Goal: Task Accomplishment & Management: Use online tool/utility

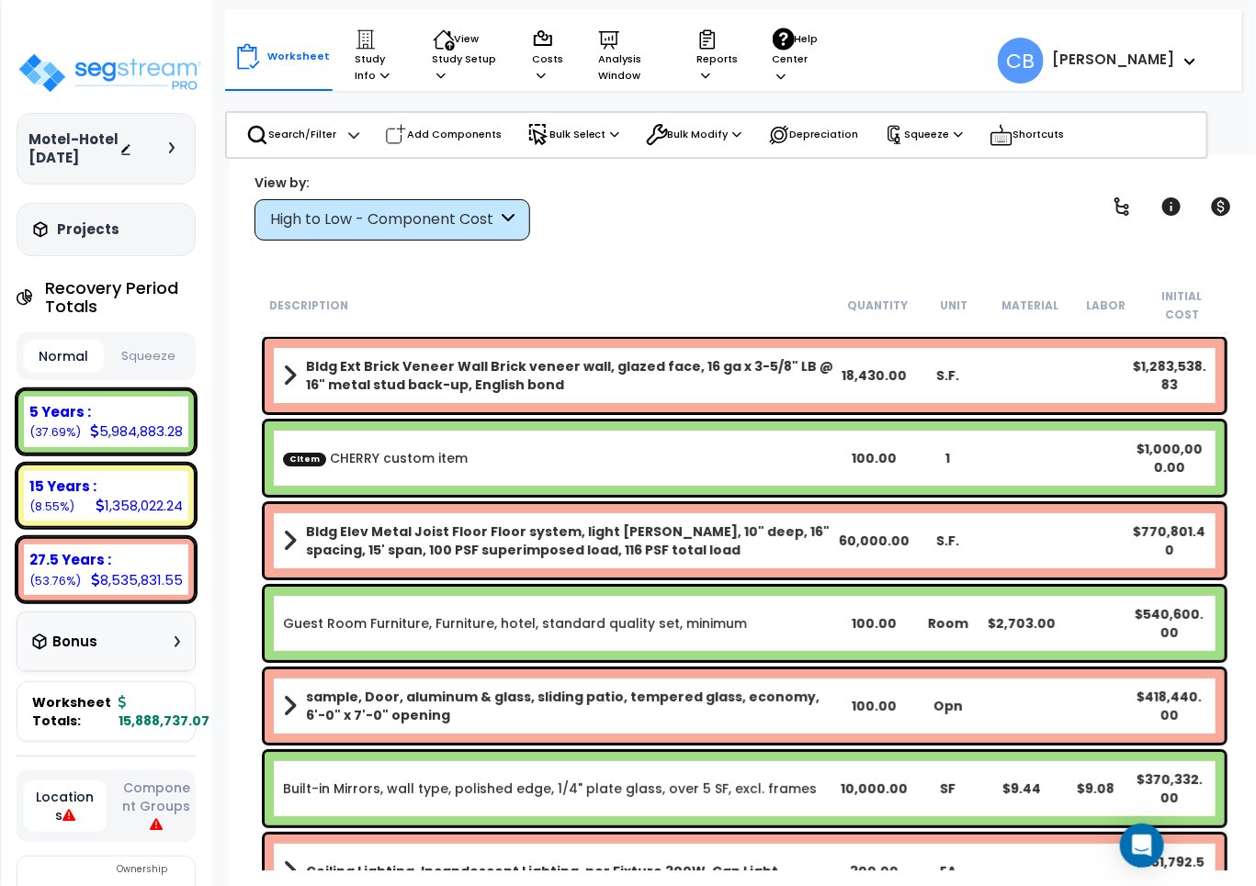
click at [1151, 287] on div "Initial Cost" at bounding box center [1182, 305] width 76 height 37
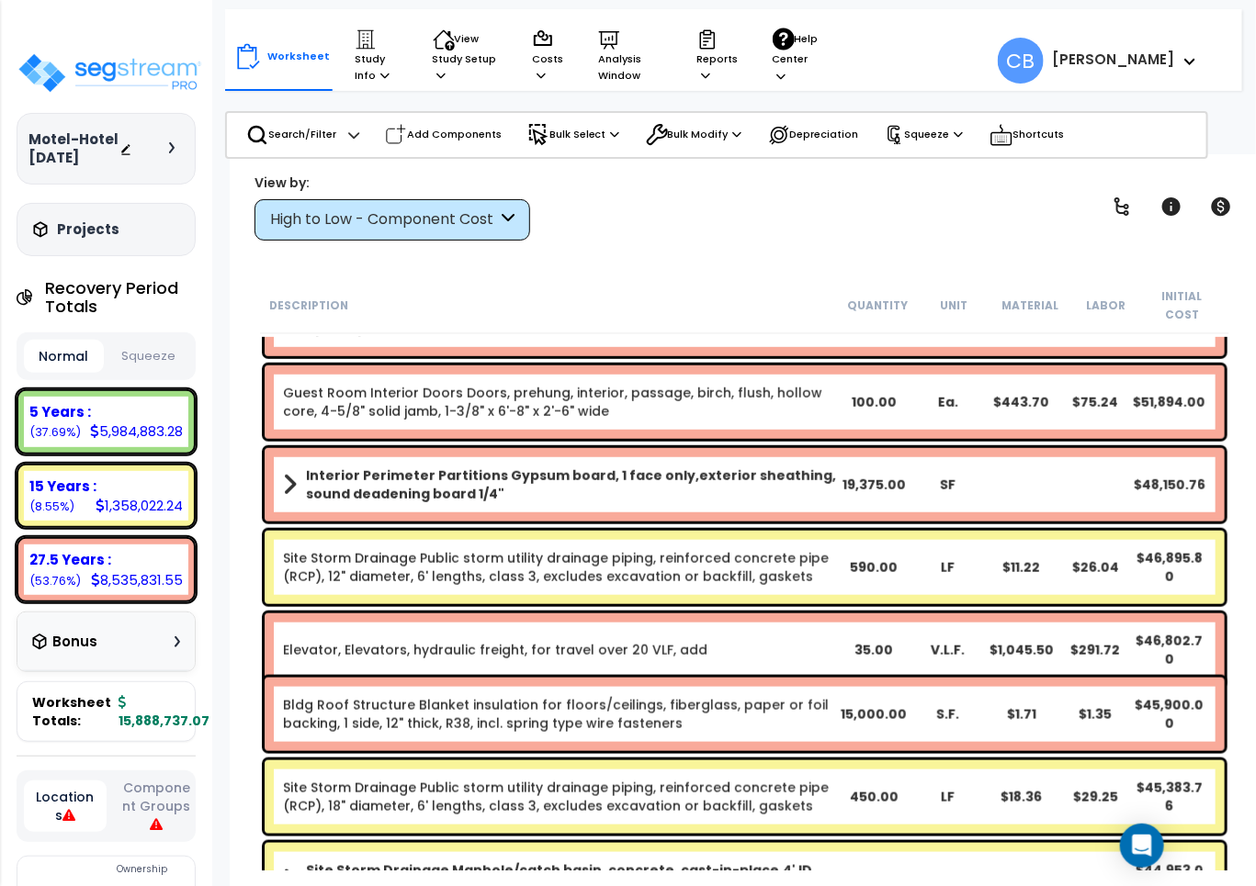
scroll to position [5855, 0]
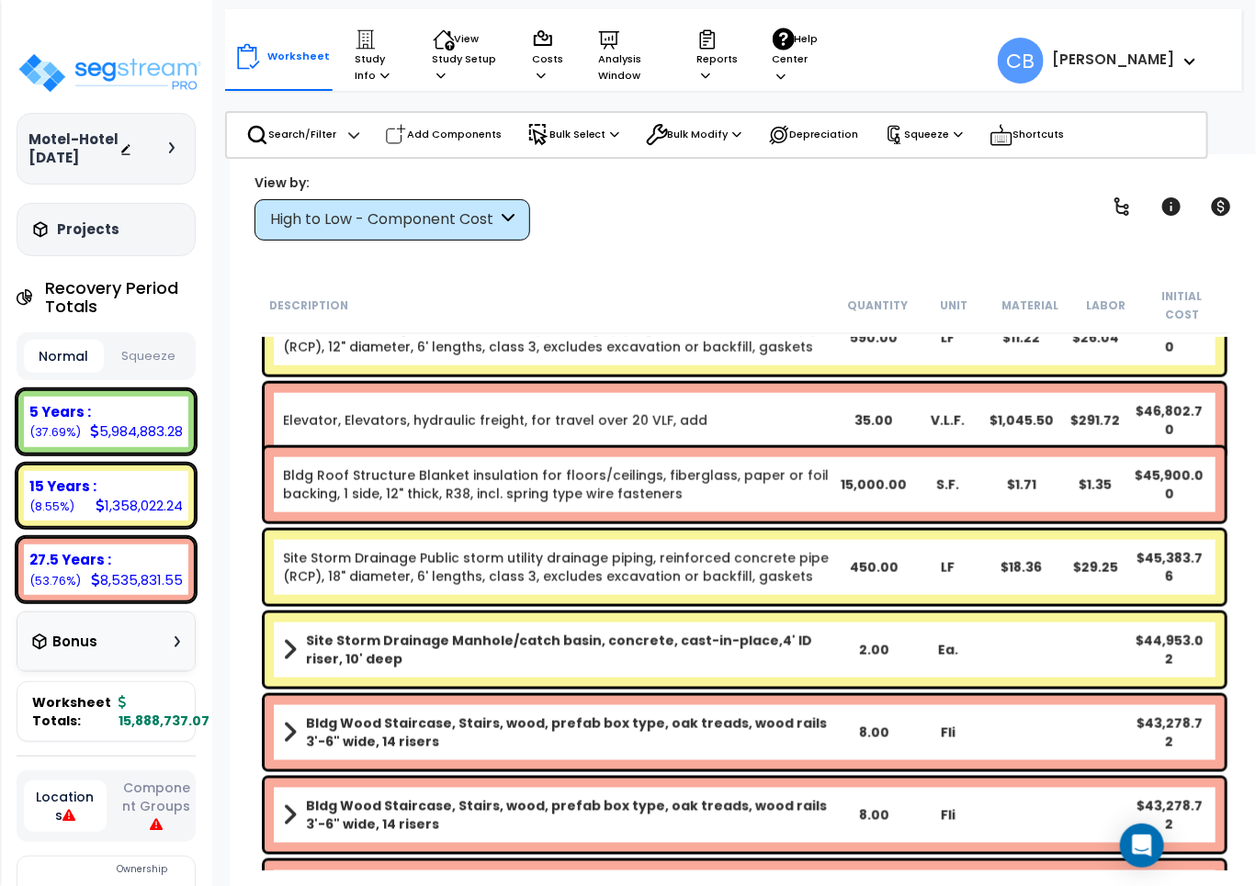
click at [749, 448] on div "Bldg Roof Structure Blanket insulation for floors/ceilings, fiberglass, paper o…" at bounding box center [745, 484] width 960 height 73
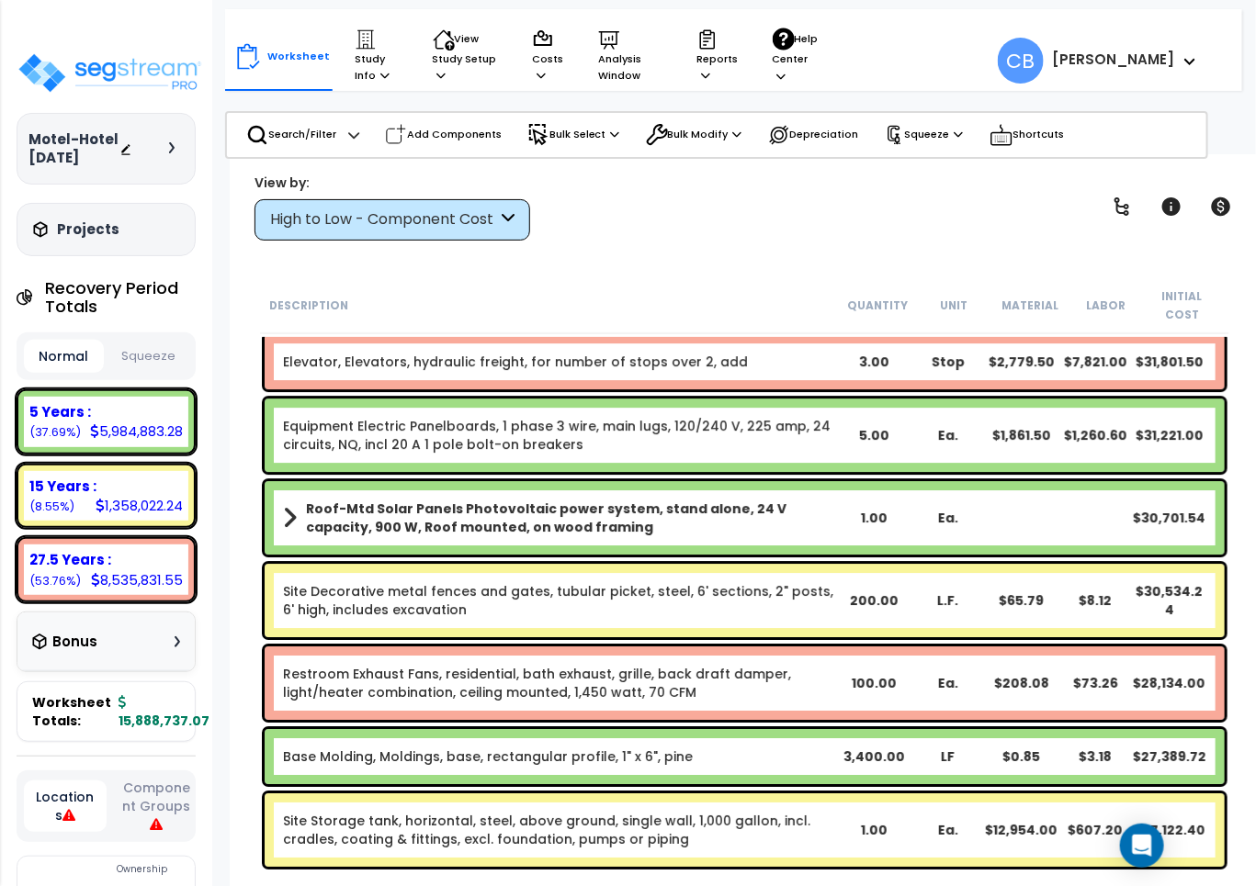
drag, startPoint x: 592, startPoint y: 505, endPoint x: 643, endPoint y: 505, distance: 50.5
click at [603, 505] on b "Roof-Mtd Solar Panels Photovoltaic power system, stand alone, 24 V capacity, 90…" at bounding box center [571, 518] width 531 height 37
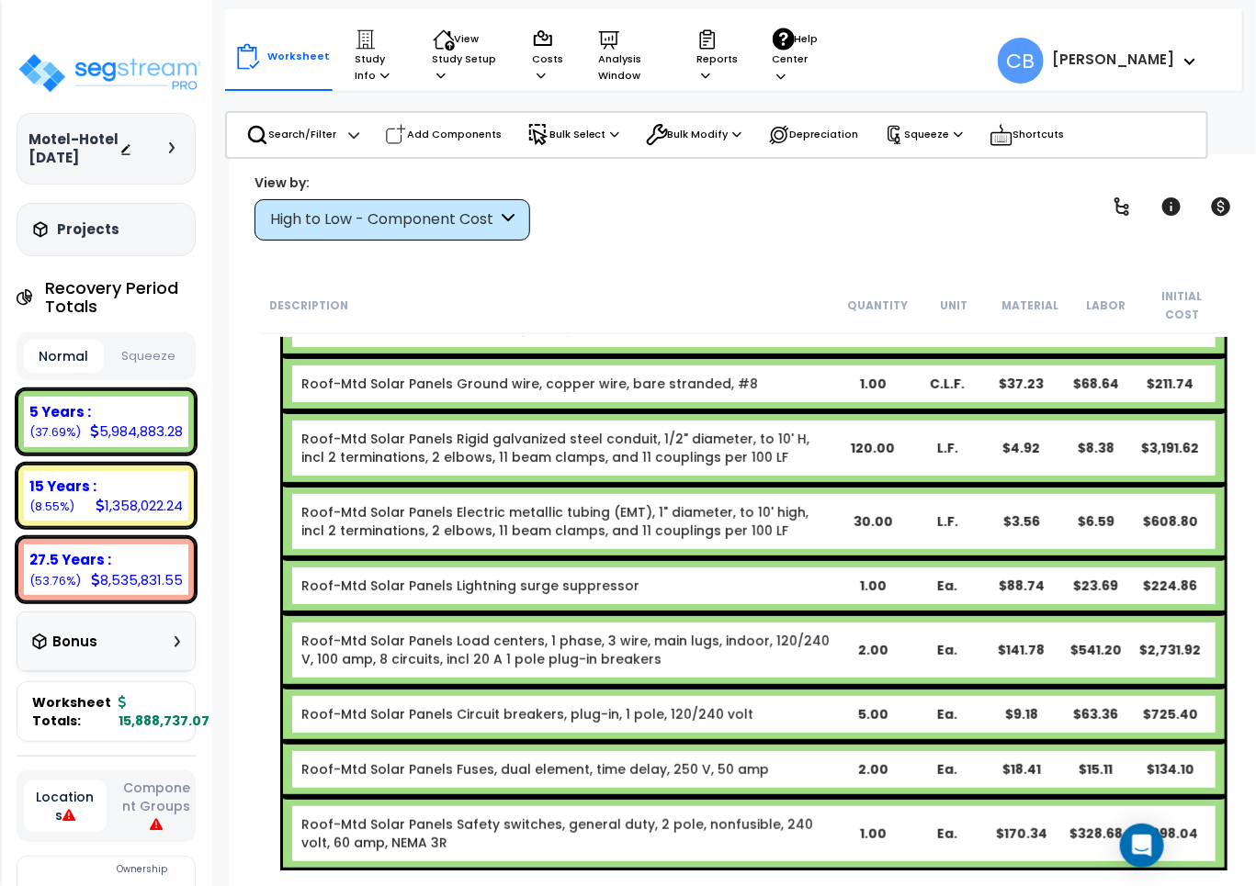
click at [742, 512] on link "Roof-Mtd Solar Panels Electric metallic tubing (EMT), 1" diameter, to 10' high,…" at bounding box center [568, 521] width 534 height 37
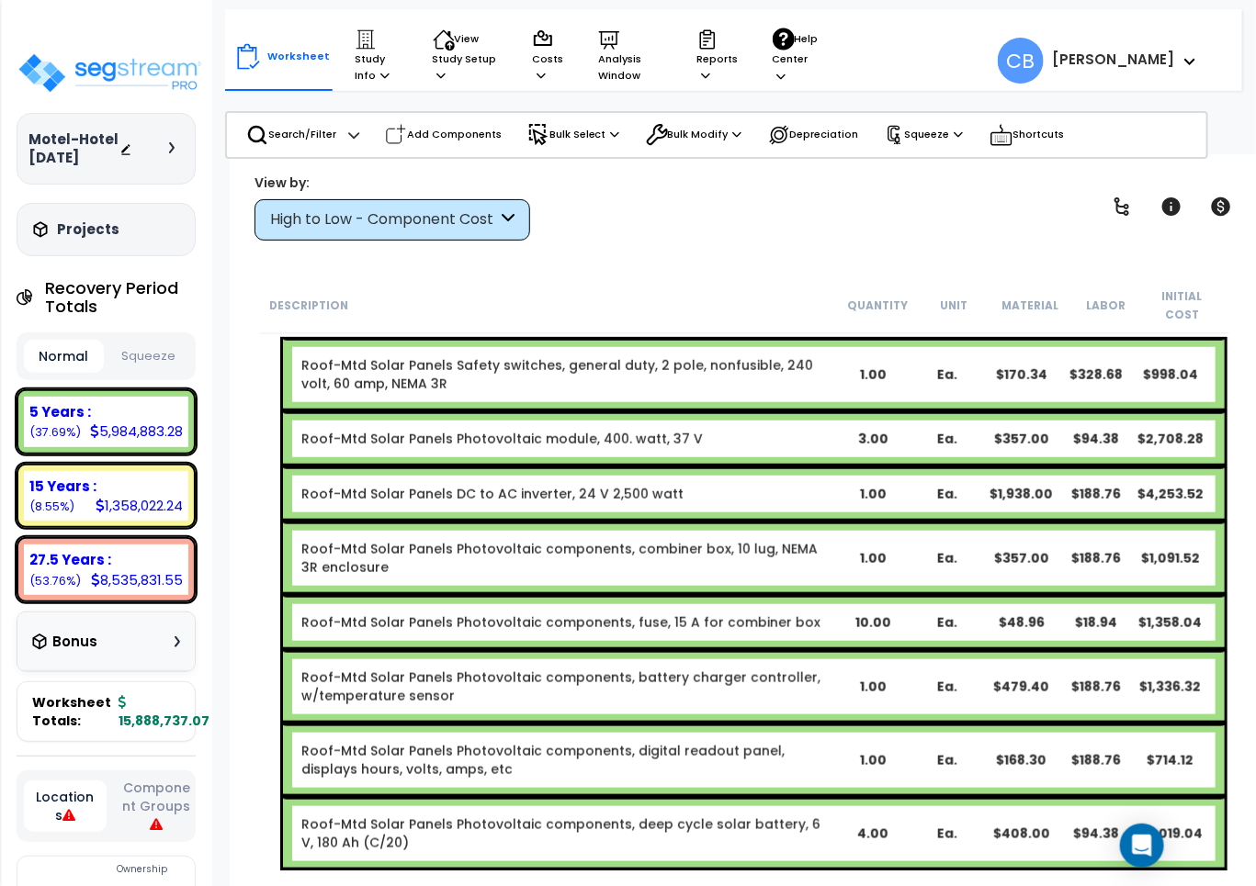
drag, startPoint x: 586, startPoint y: 512, endPoint x: 676, endPoint y: 514, distance: 90.1
click at [588, 522] on div "Roof-Mtd Solar Panels Photovoltaic components, combiner box, 10 lug, NEMA 3R en…" at bounding box center [753, 558] width 941 height 73
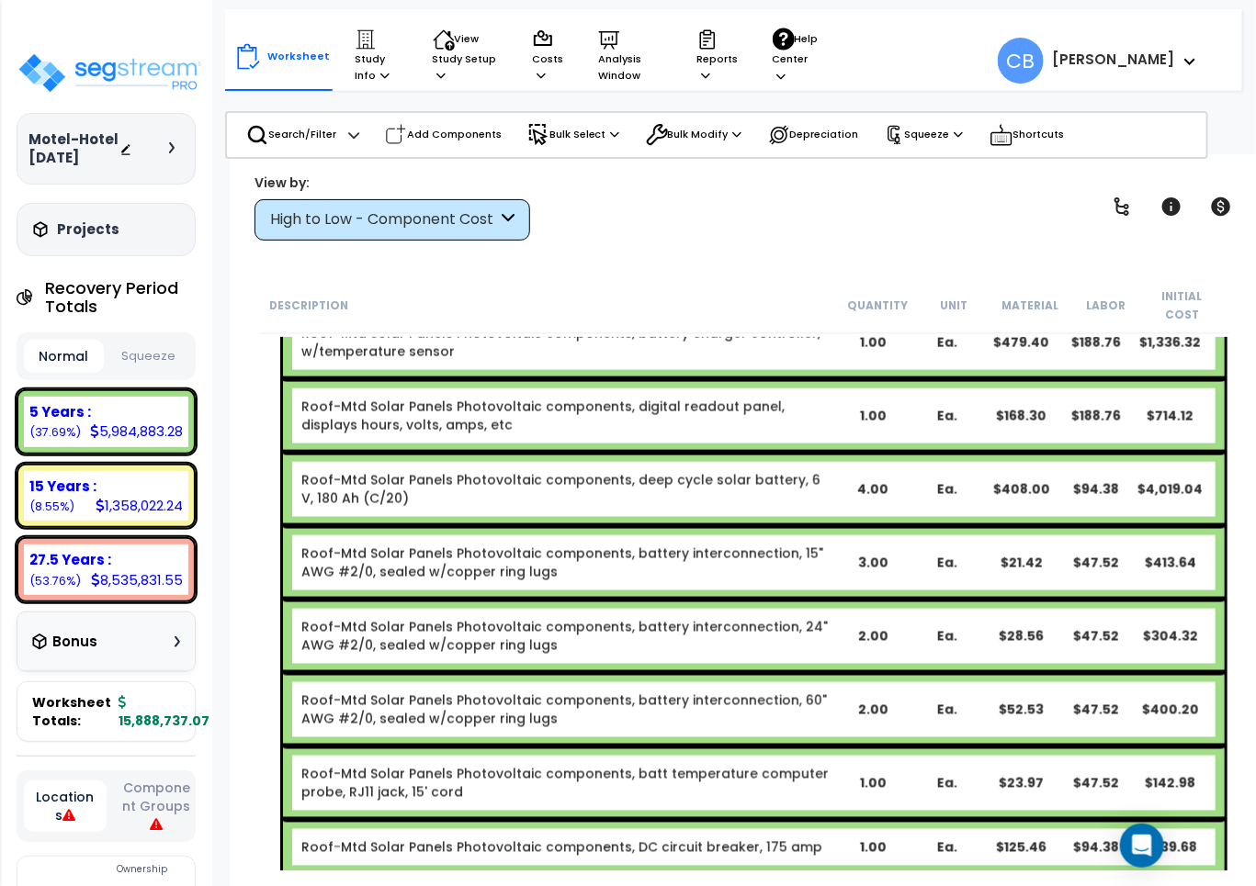
click at [708, 526] on div "Roof-Mtd Solar Panels Photovoltaic components, battery interconnection, 15" AWG…" at bounding box center [753, 562] width 941 height 73
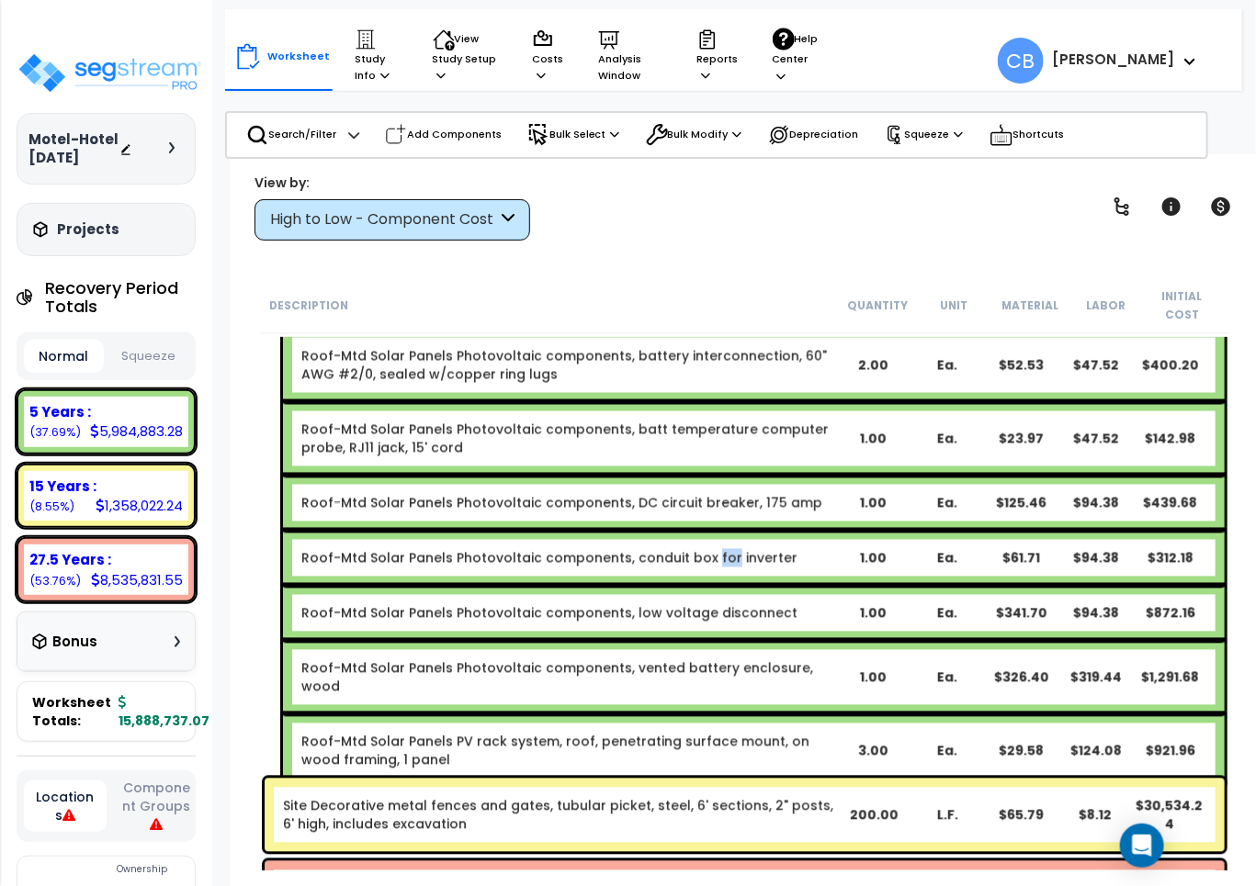
click at [714, 531] on div "Roof-Mtd Solar Panels Photovoltaic components, conduit box for inverter 1.00 Ea…" at bounding box center [753, 558] width 941 height 55
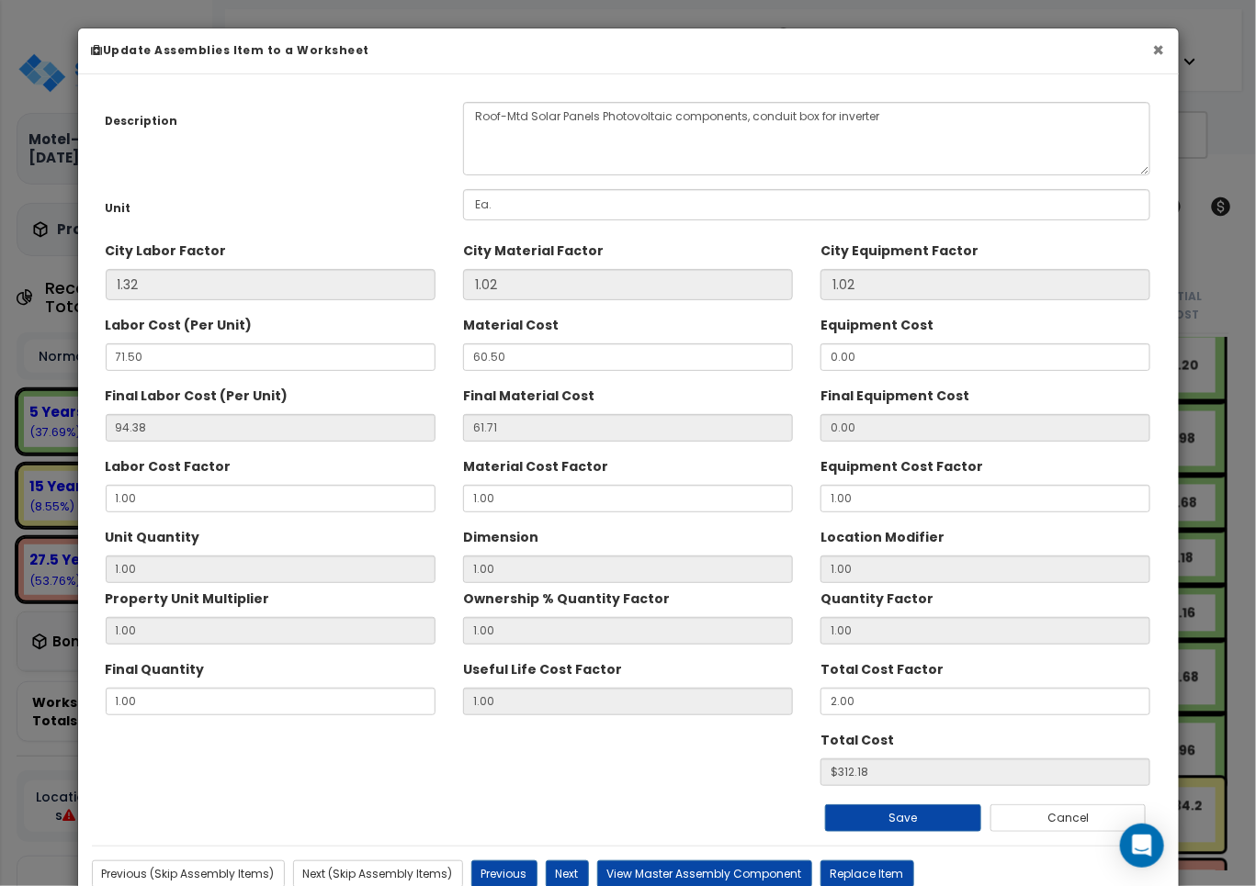
click at [1162, 55] on button "×" at bounding box center [1159, 49] width 12 height 19
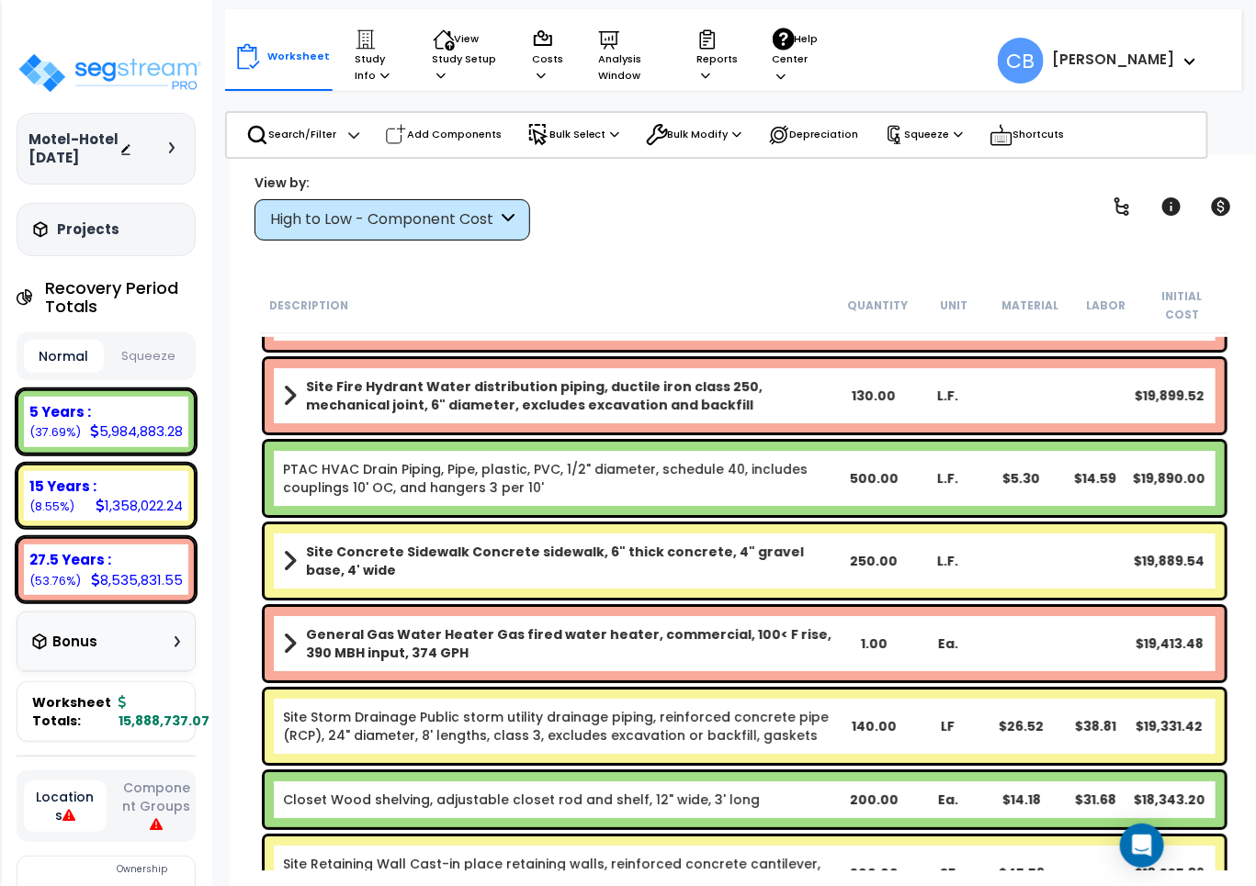
click at [620, 487] on div "PTAC HVAC Drain Piping, Pipe, plastic, PVC, 1/2" diameter, schedule 40, include…" at bounding box center [745, 478] width 960 height 73
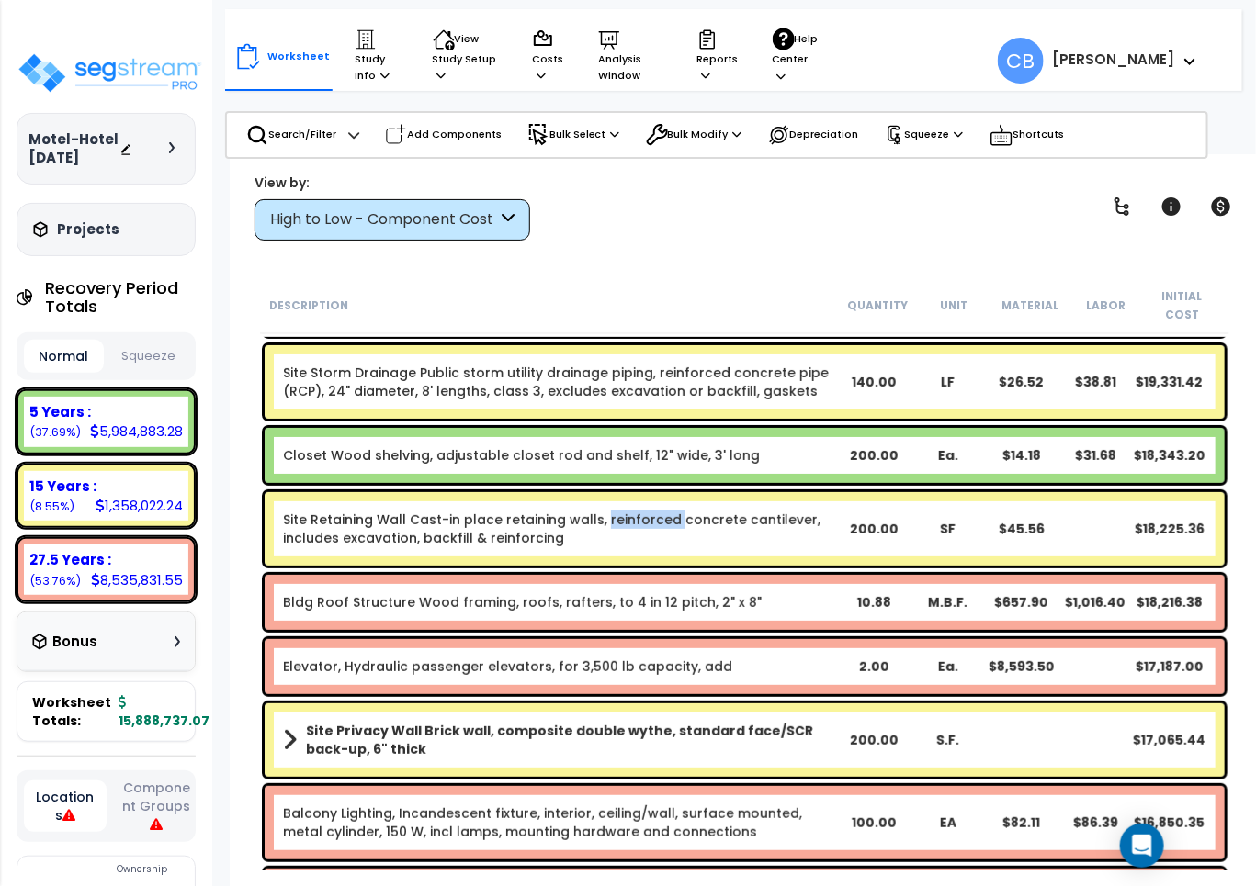
click at [620, 492] on div "Site Retaining Wall Cast-in place retaining walls, reinforced concrete cantilev…" at bounding box center [745, 528] width 960 height 73
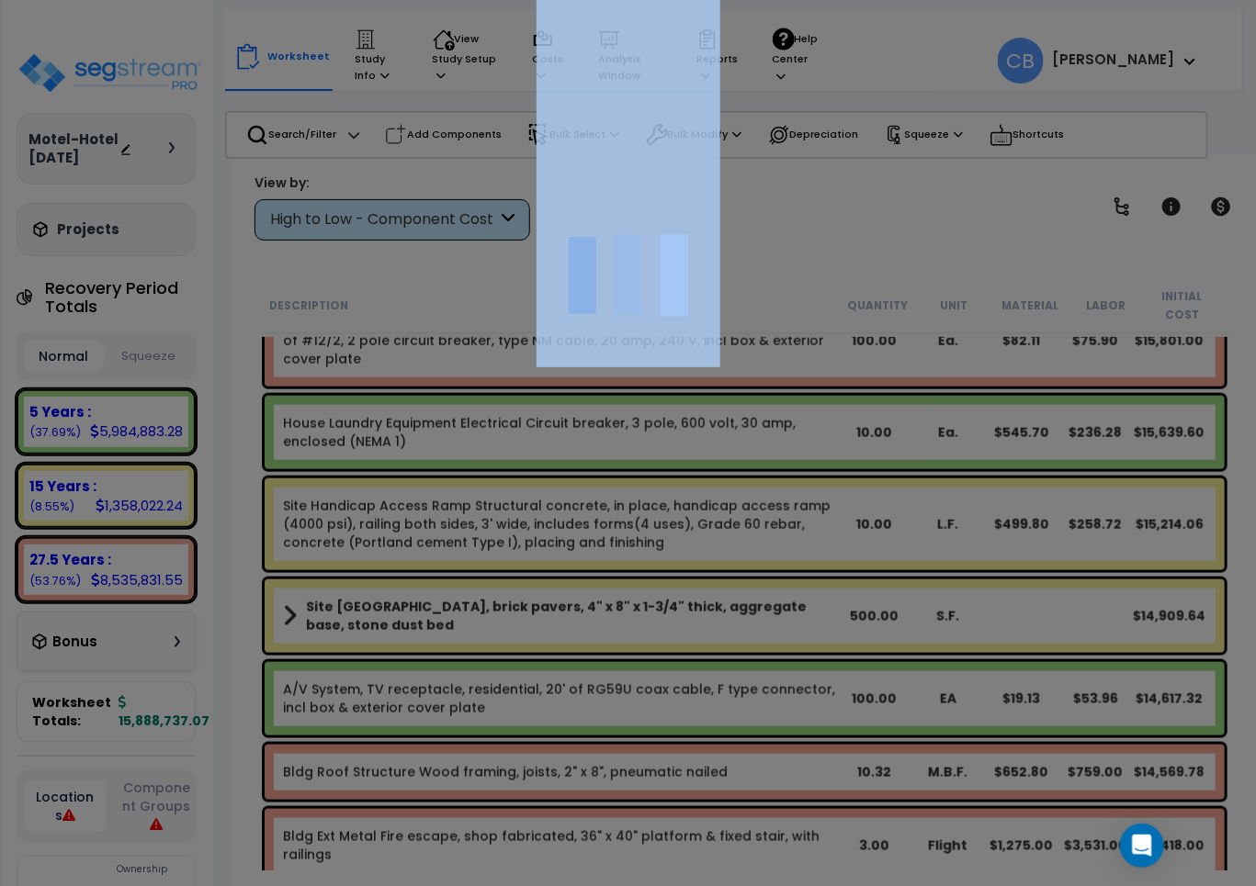
click at [620, 487] on div at bounding box center [628, 443] width 1256 height 886
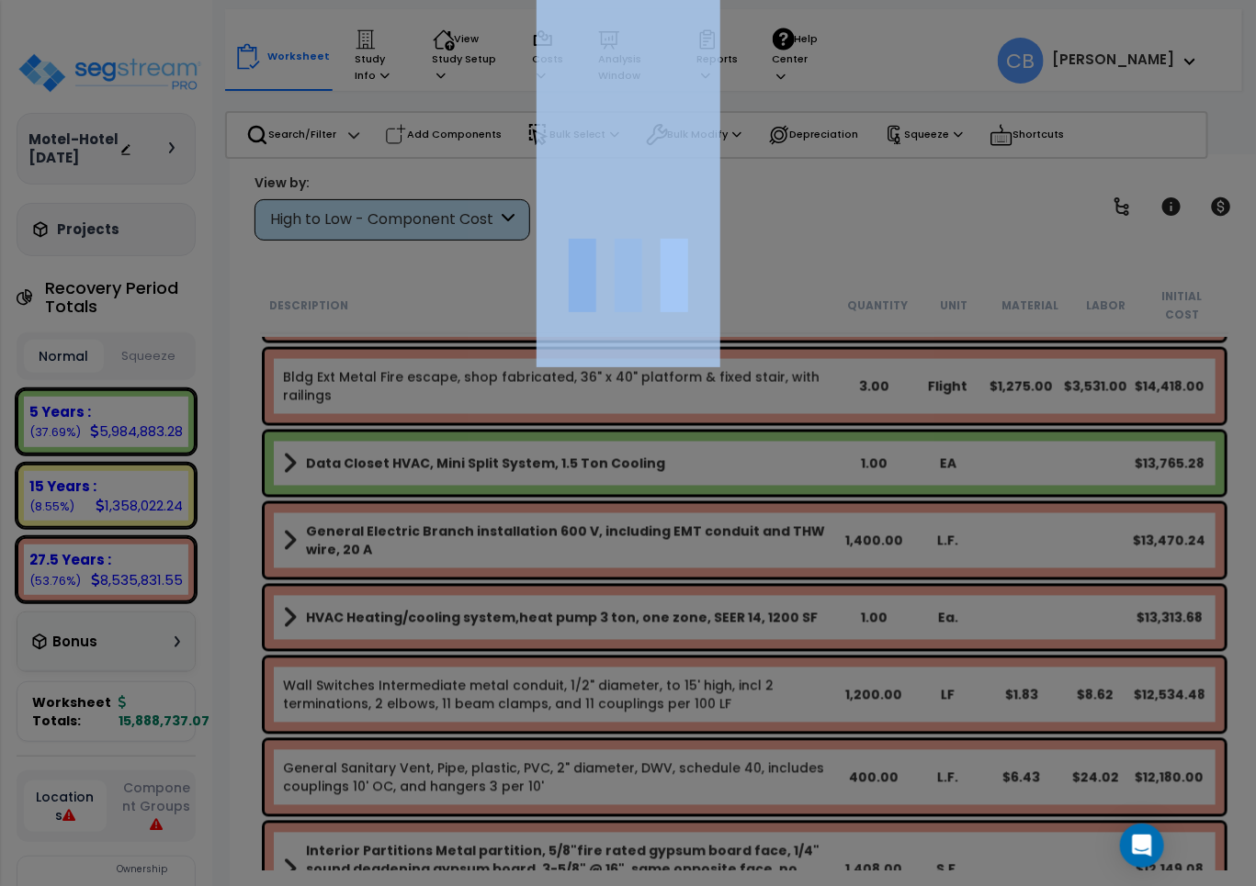
click at [620, 487] on div at bounding box center [628, 443] width 1256 height 886
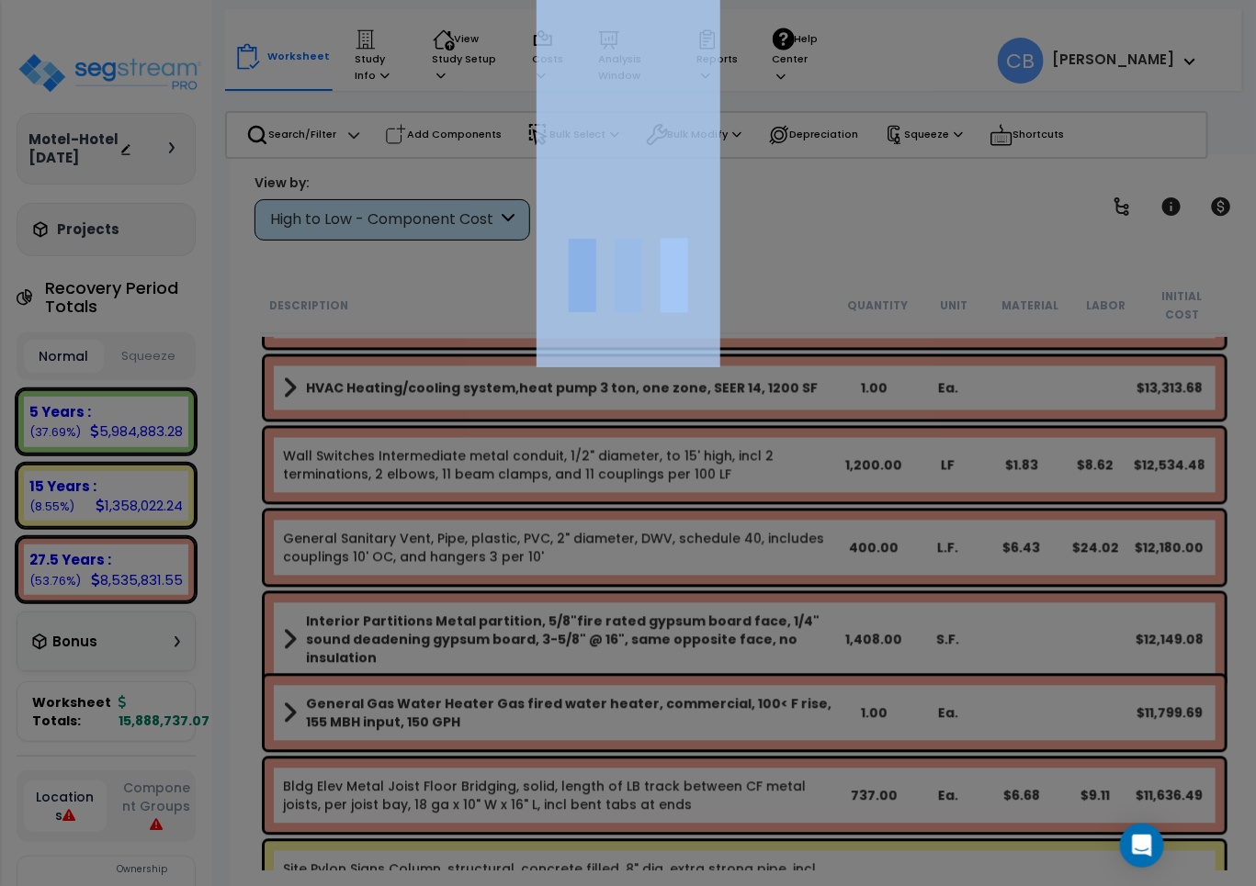
click at [620, 487] on div at bounding box center [628, 443] width 1256 height 886
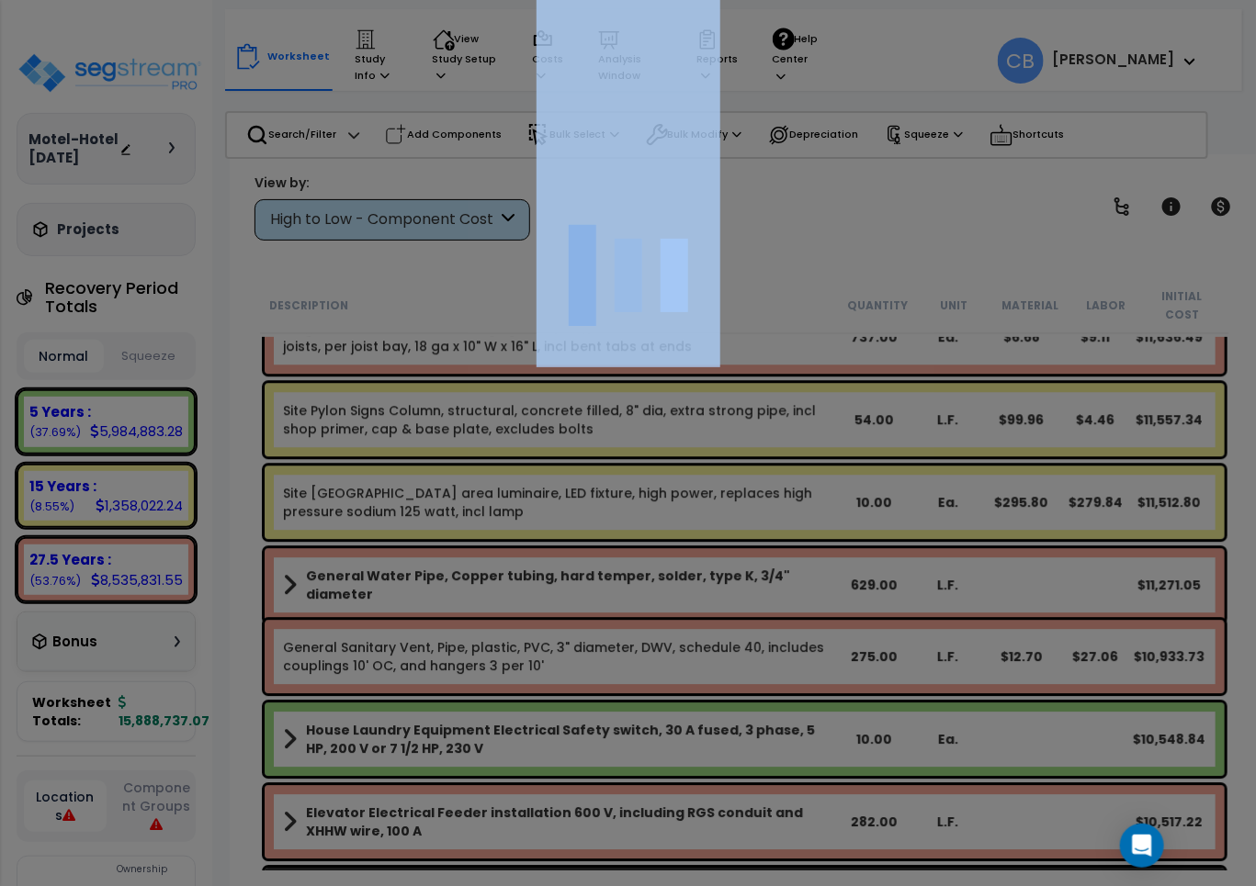
click at [620, 487] on div at bounding box center [628, 443] width 1256 height 886
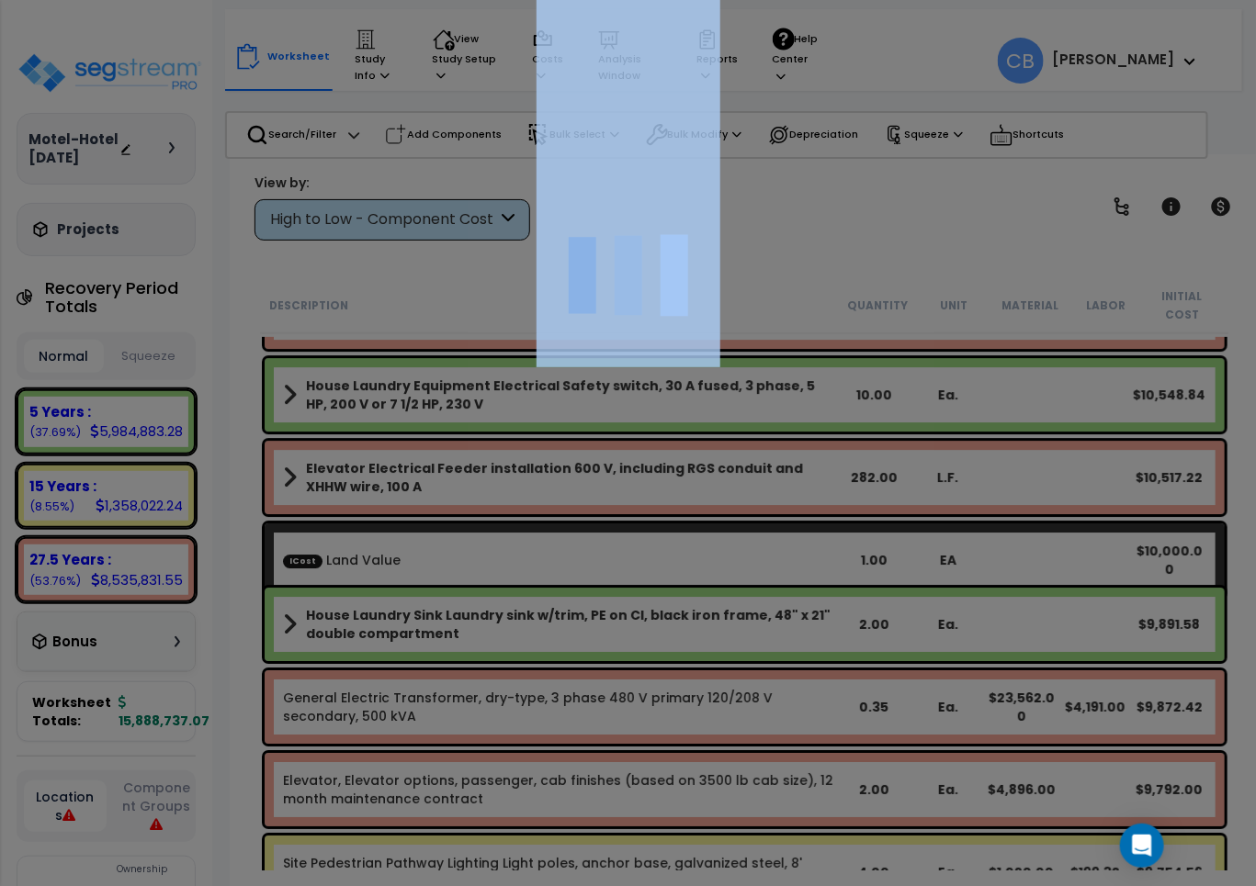
click at [620, 154] on div "We are Building your Study. So please grab a coffee and let us do the heavy lif…" at bounding box center [628, 117] width 1256 height 73
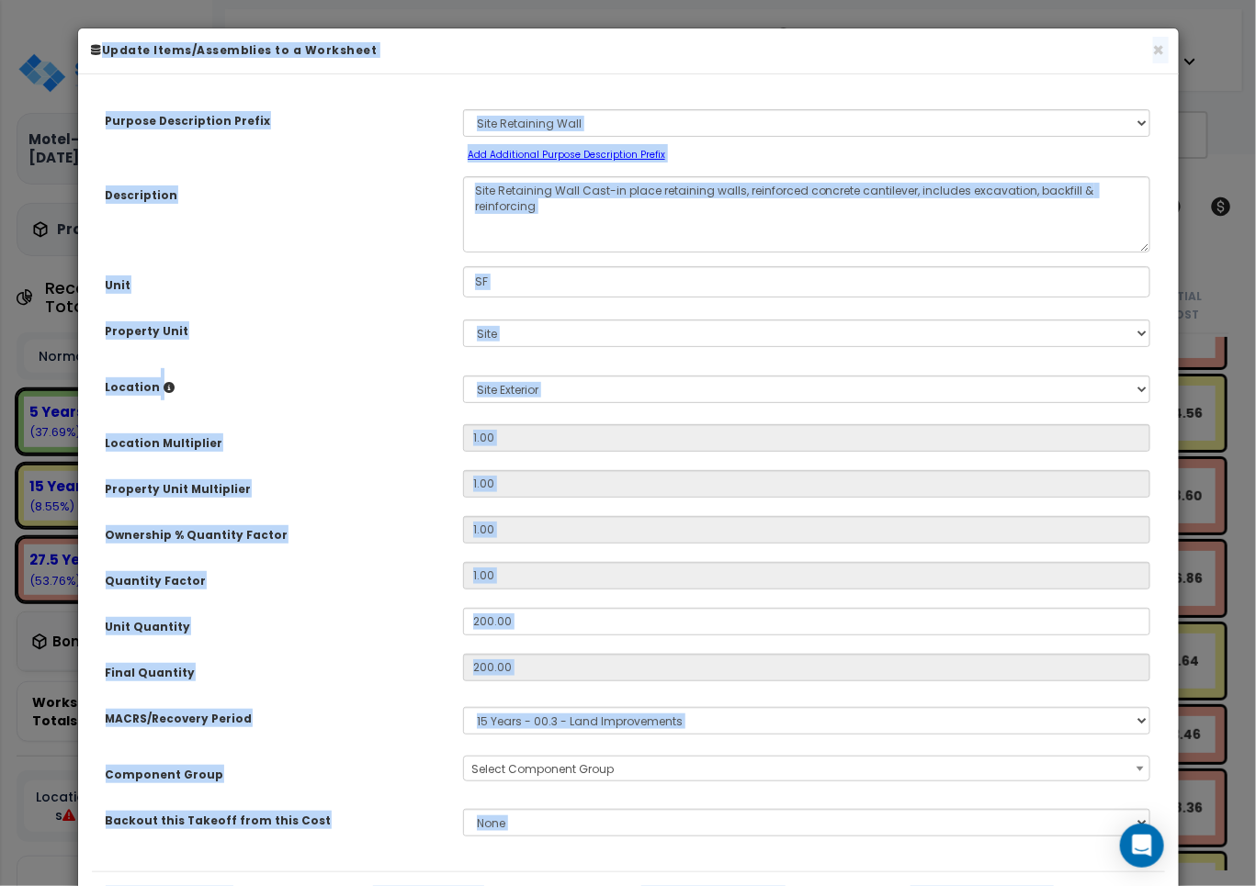
click at [620, 487] on input "1.00" at bounding box center [807, 484] width 688 height 28
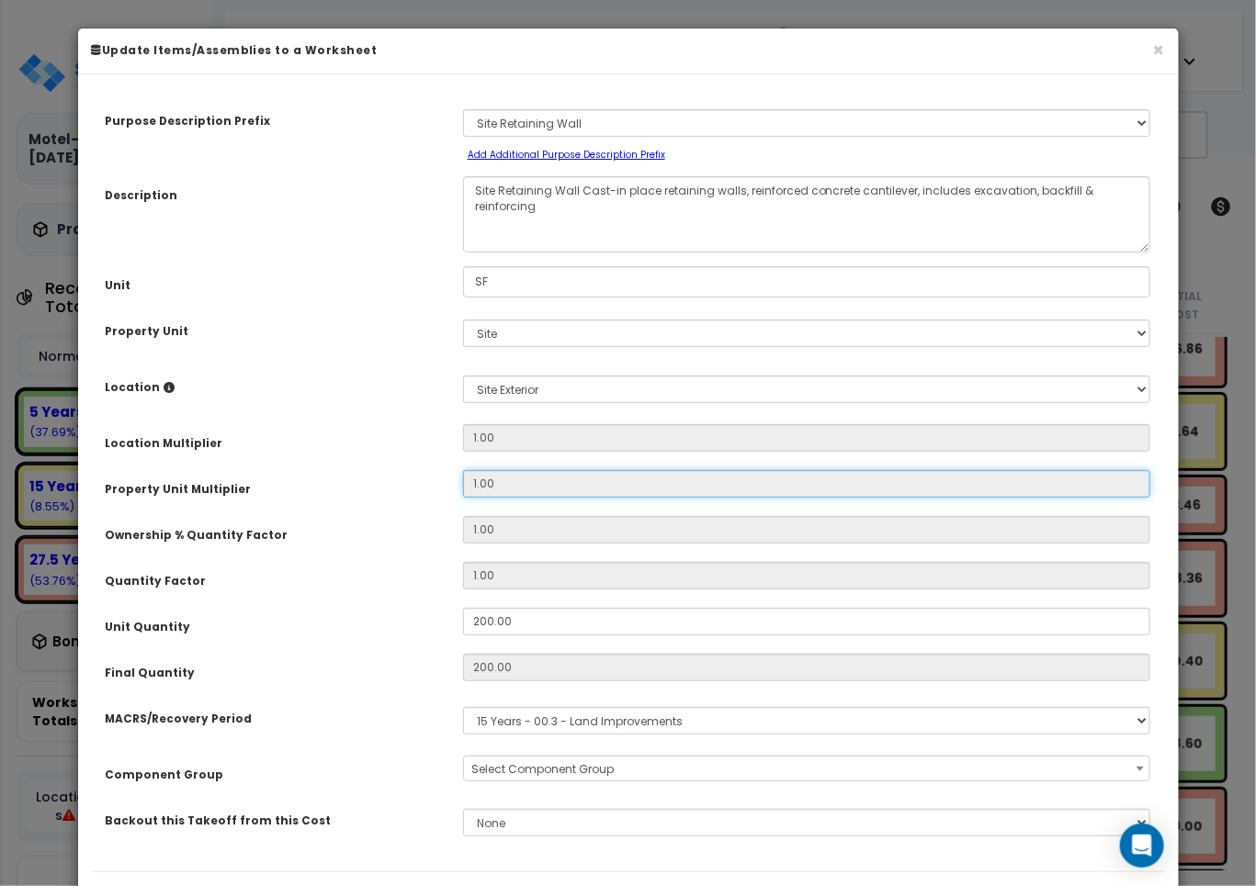
click at [620, 487] on input "1.00" at bounding box center [807, 484] width 688 height 28
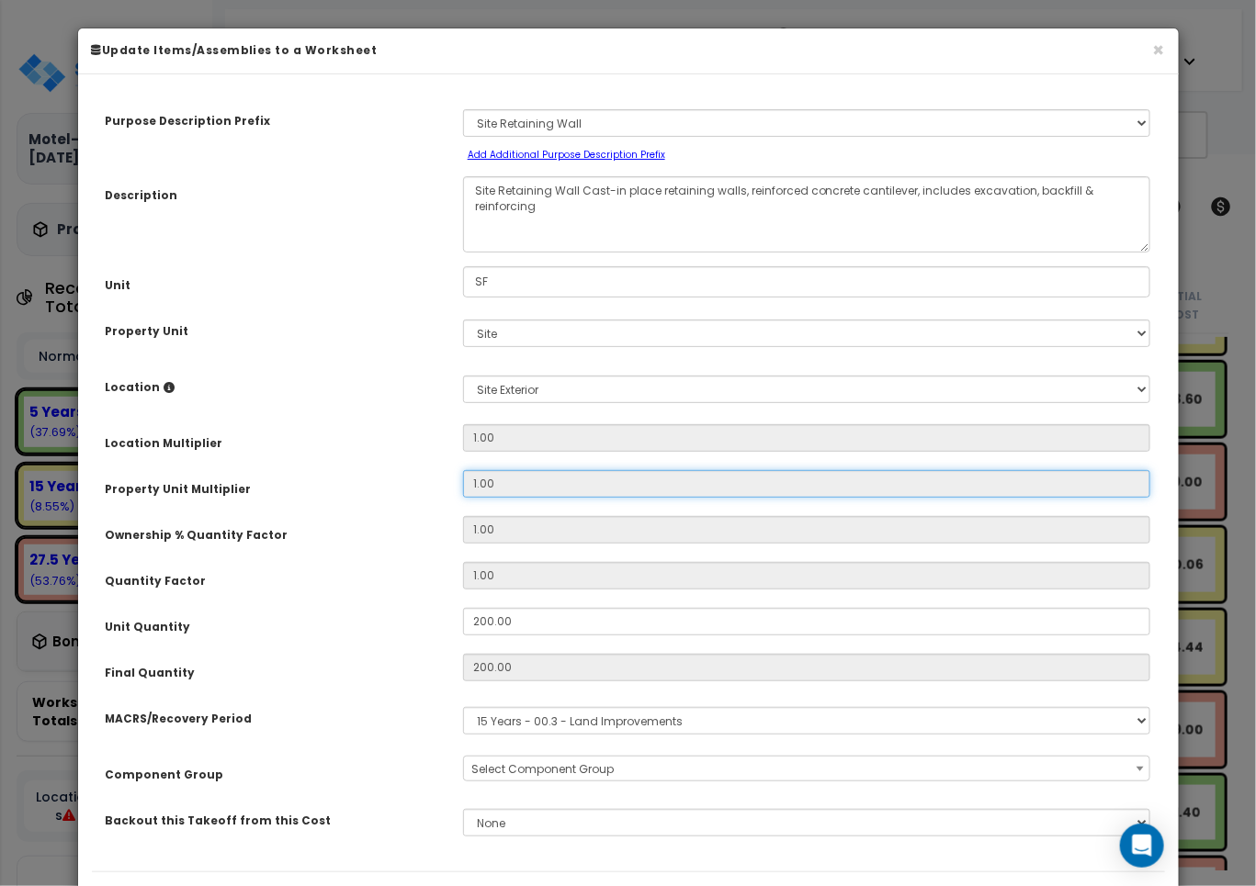
click at [620, 487] on input "1.00" at bounding box center [807, 484] width 688 height 28
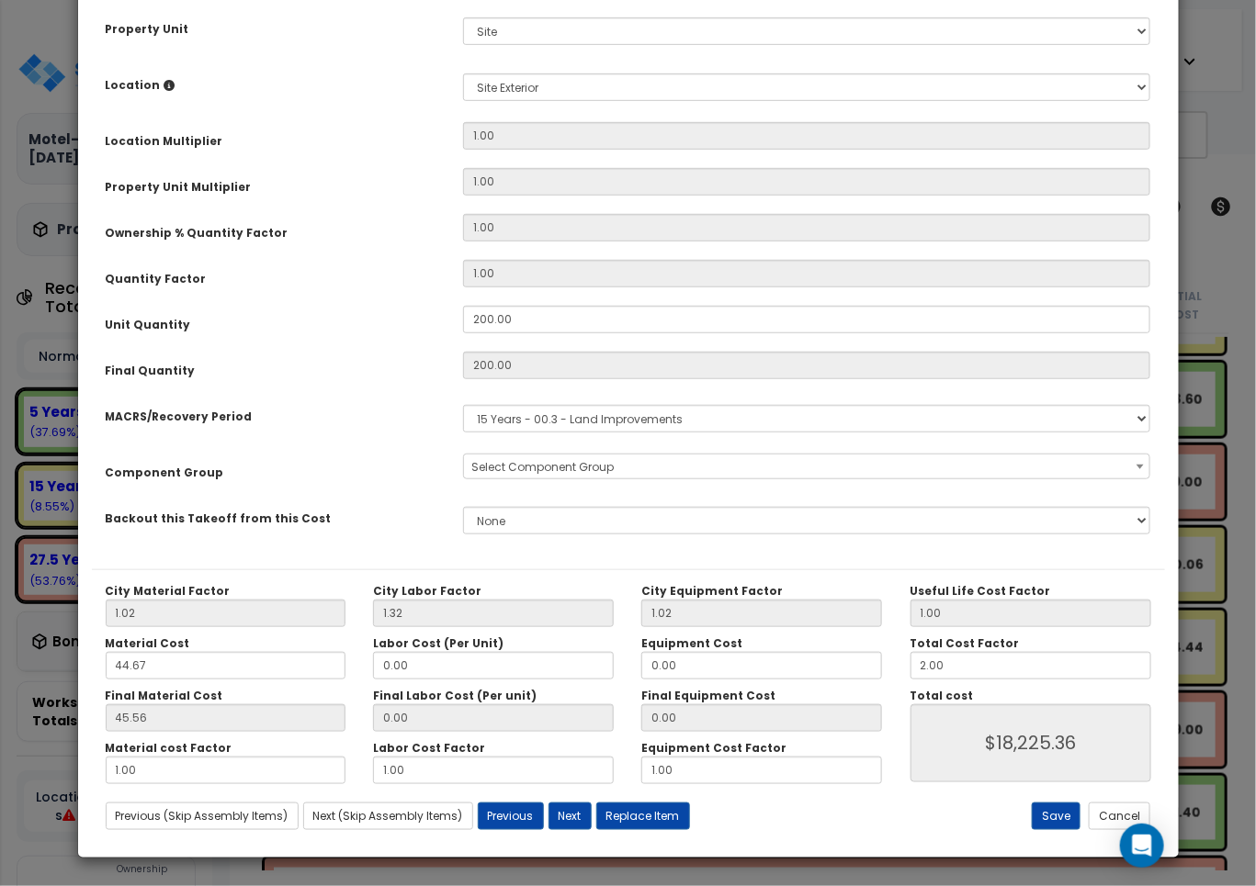
click at [620, 487] on div "Purpose Description Prefix Select A New Purpose Descrip A/V System A/V System E…" at bounding box center [628, 177] width 1073 height 783
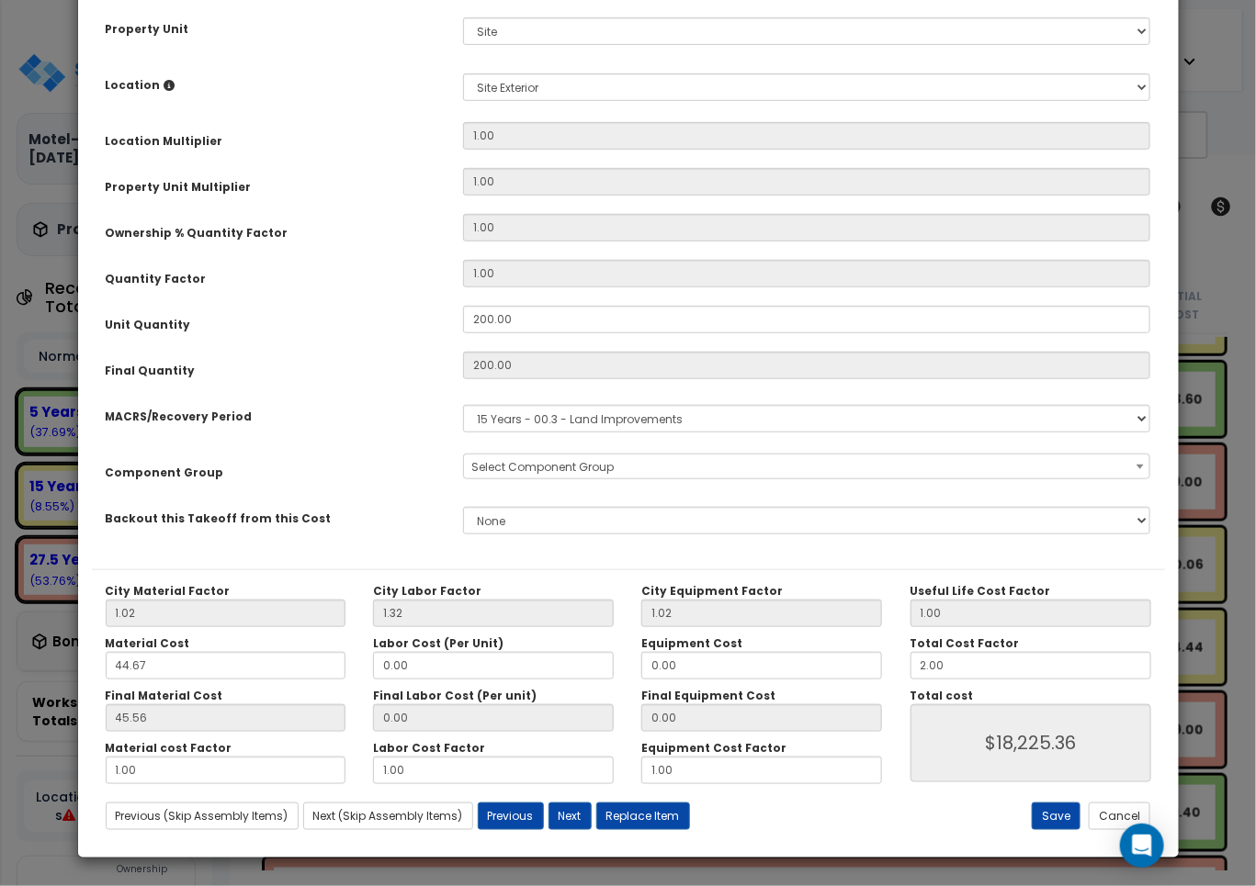
click at [620, 487] on div "Purpose Description Prefix Select A New Purpose Descrip A/V System A/V System E…" at bounding box center [628, 177] width 1073 height 783
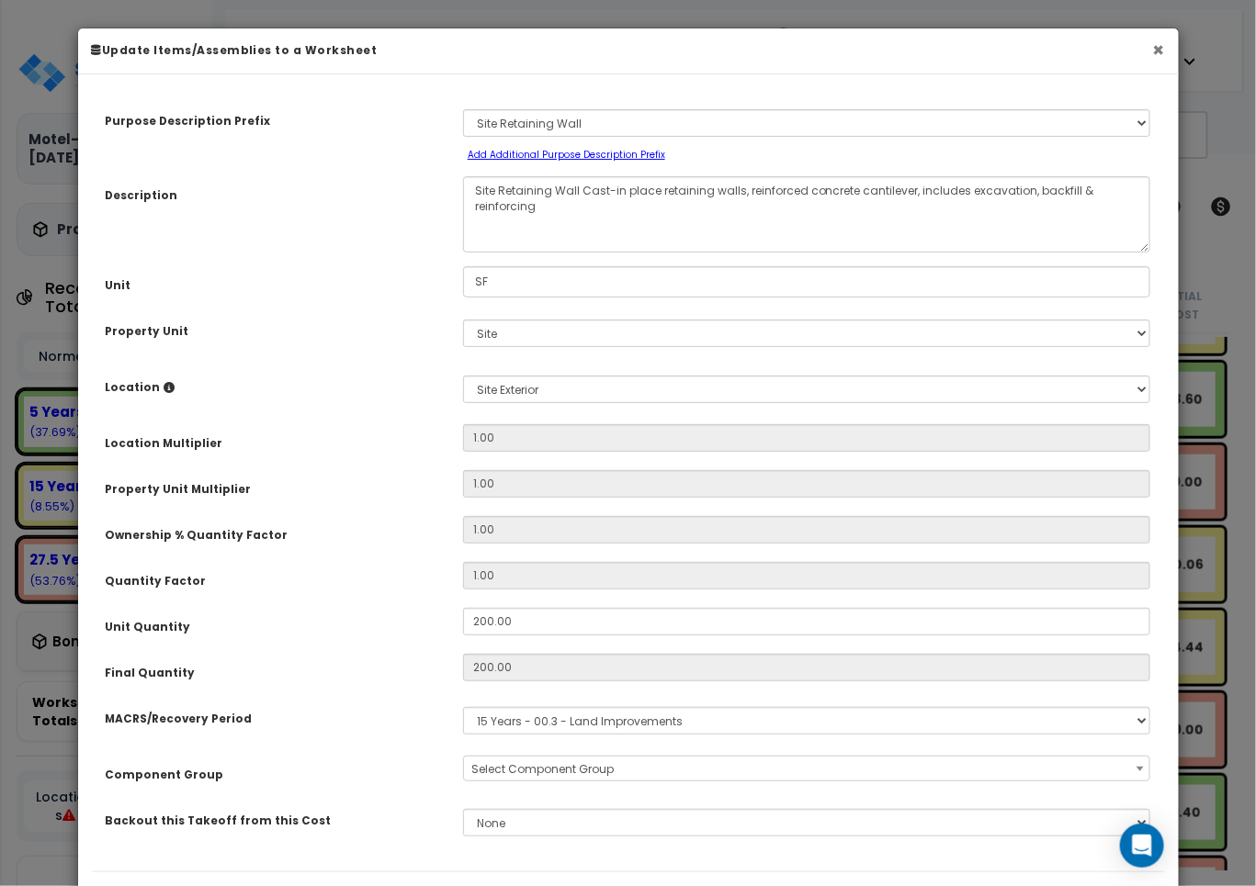
click at [1163, 47] on button "×" at bounding box center [1159, 49] width 12 height 19
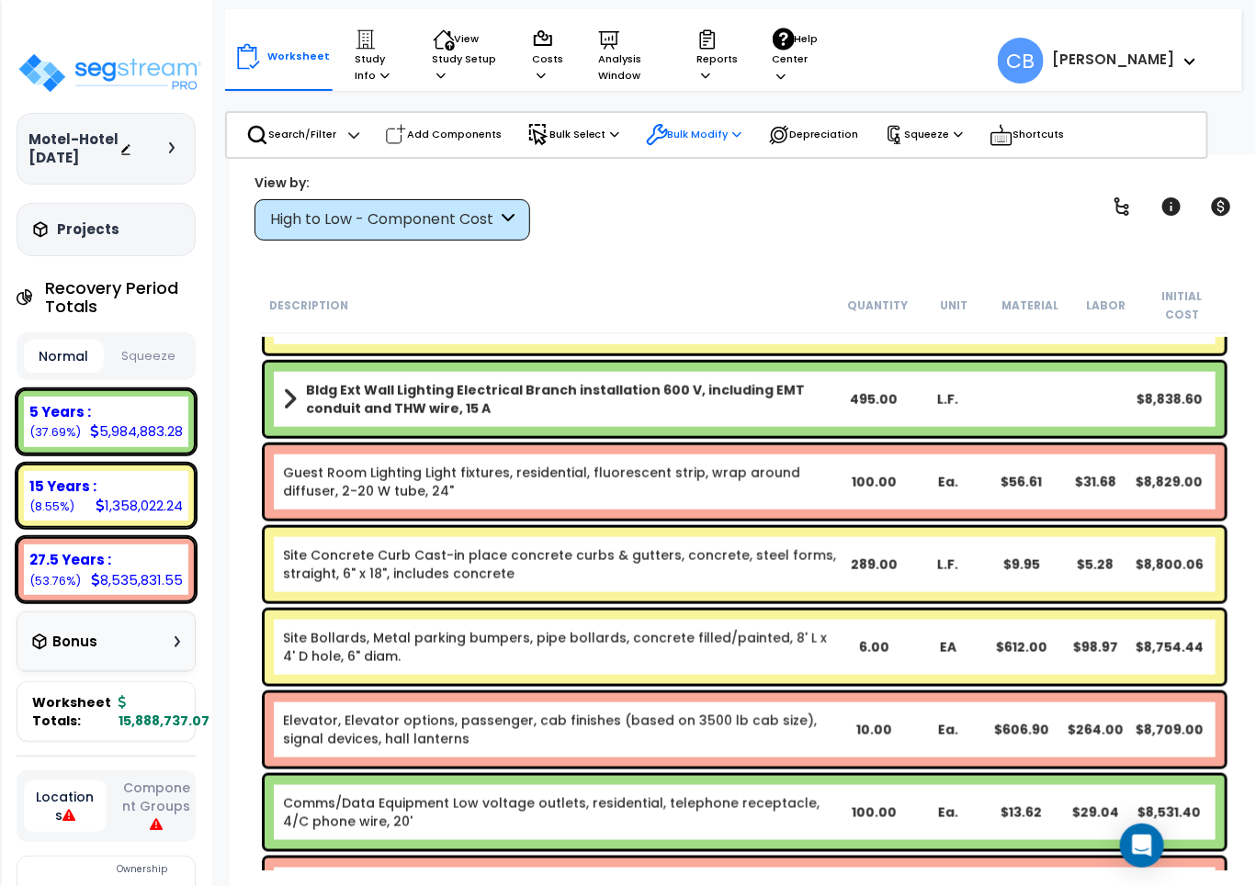
click at [728, 127] on p "Bulk Modify" at bounding box center [694, 135] width 96 height 22
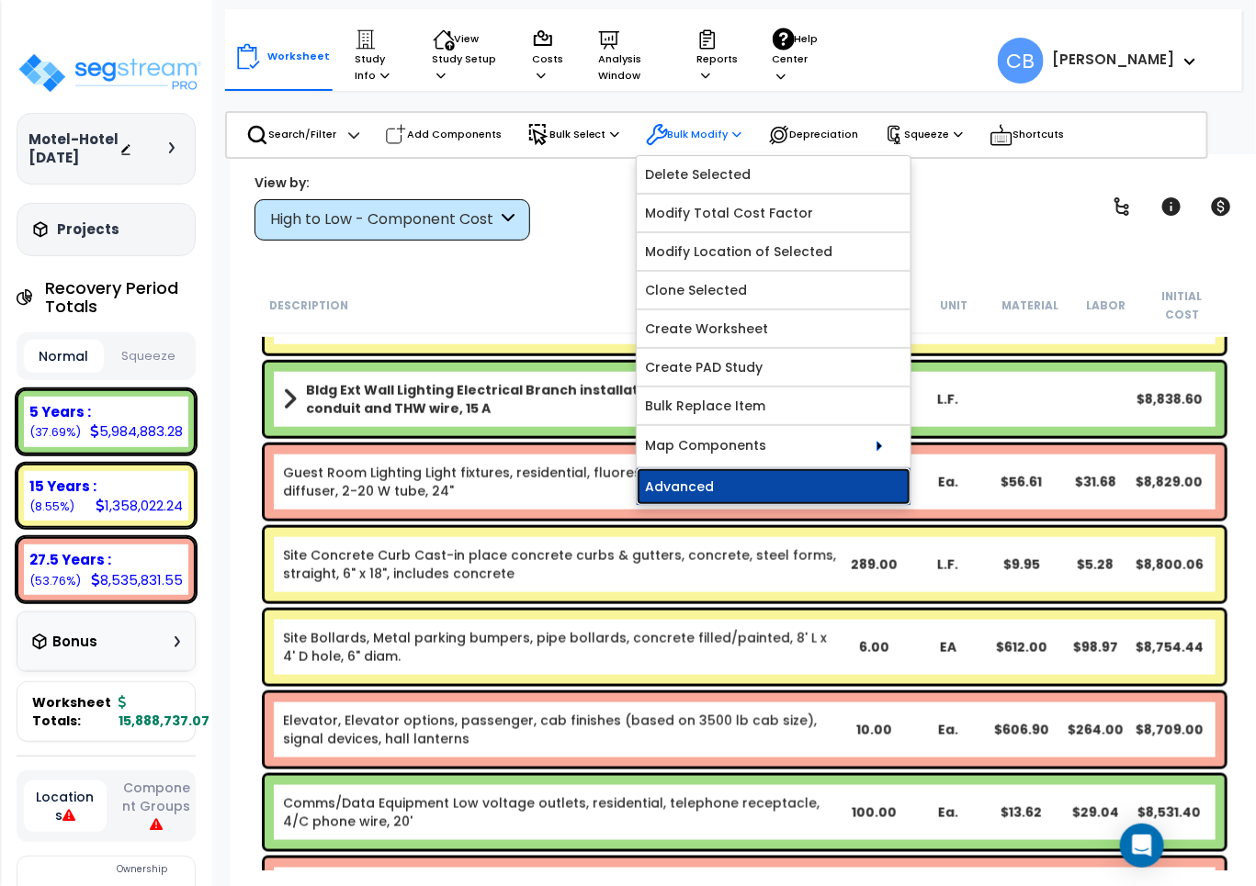
click at [713, 487] on link "Advanced" at bounding box center [774, 486] width 274 height 37
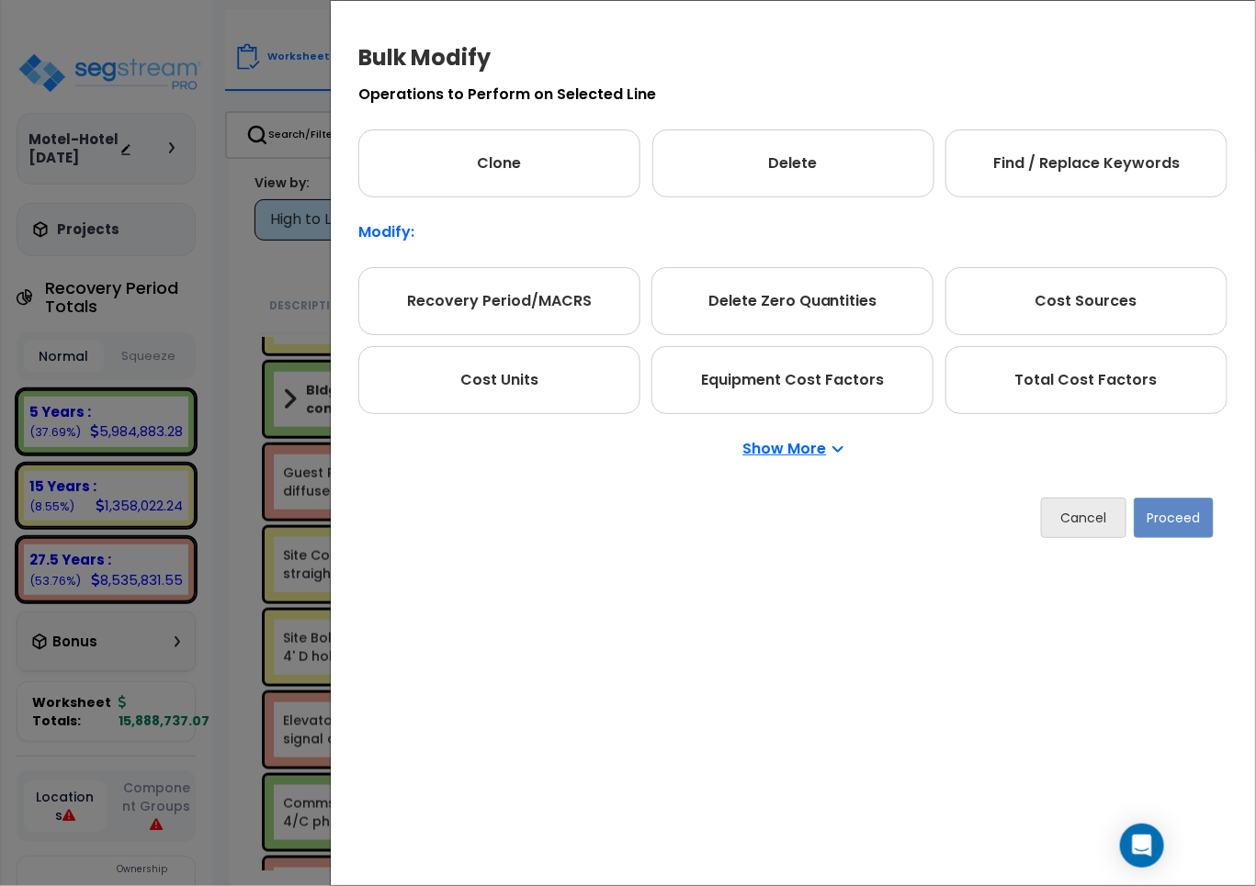
click at [400, 254] on div "Operations to Perform on Selected Line Clone Delete Find / Replace Keywords Mod…" at bounding box center [792, 285] width 869 height 397
click at [254, 356] on div "Bulk Modify Operations to Perform on Selected Line Clone Delete Find / Replace …" at bounding box center [628, 443] width 1256 height 886
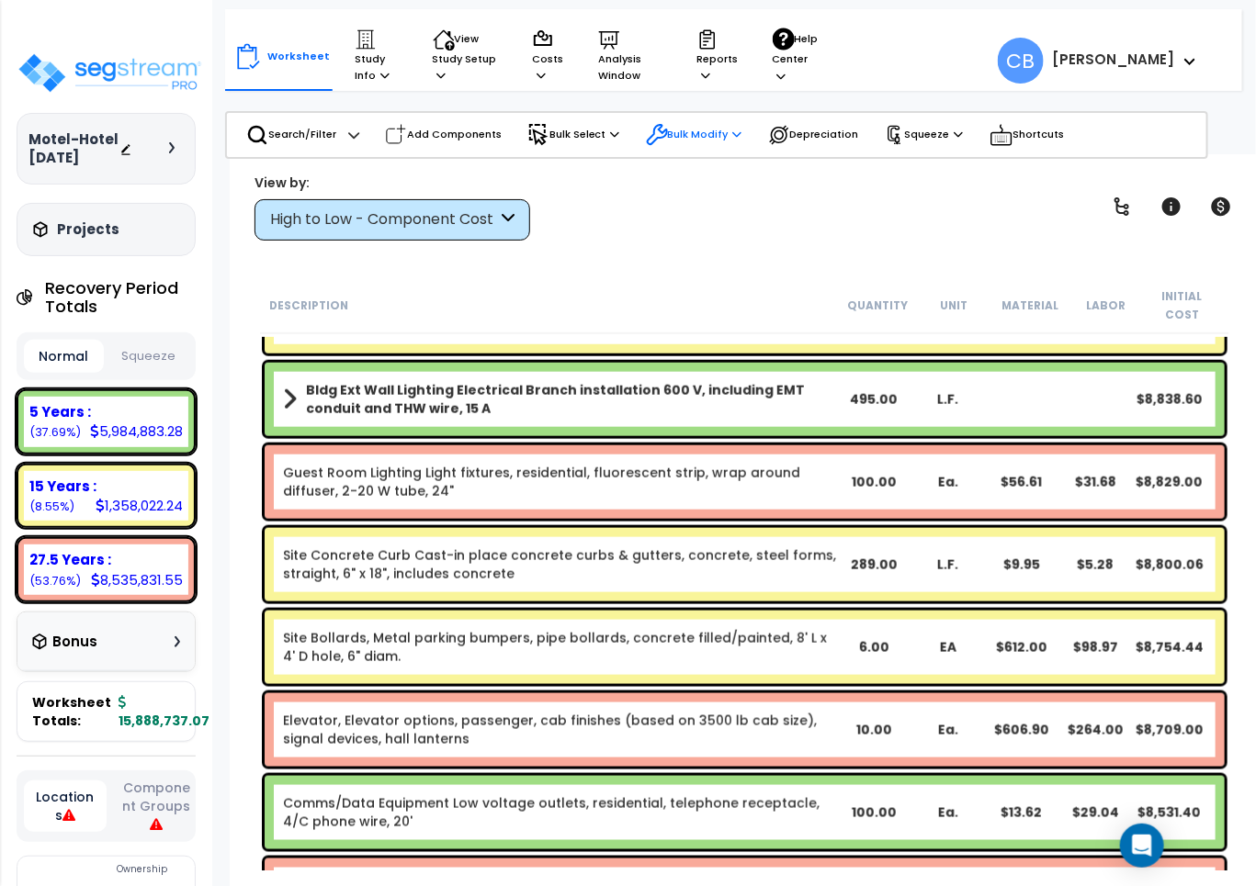
click at [691, 120] on div "Bulk Modify" at bounding box center [694, 135] width 96 height 40
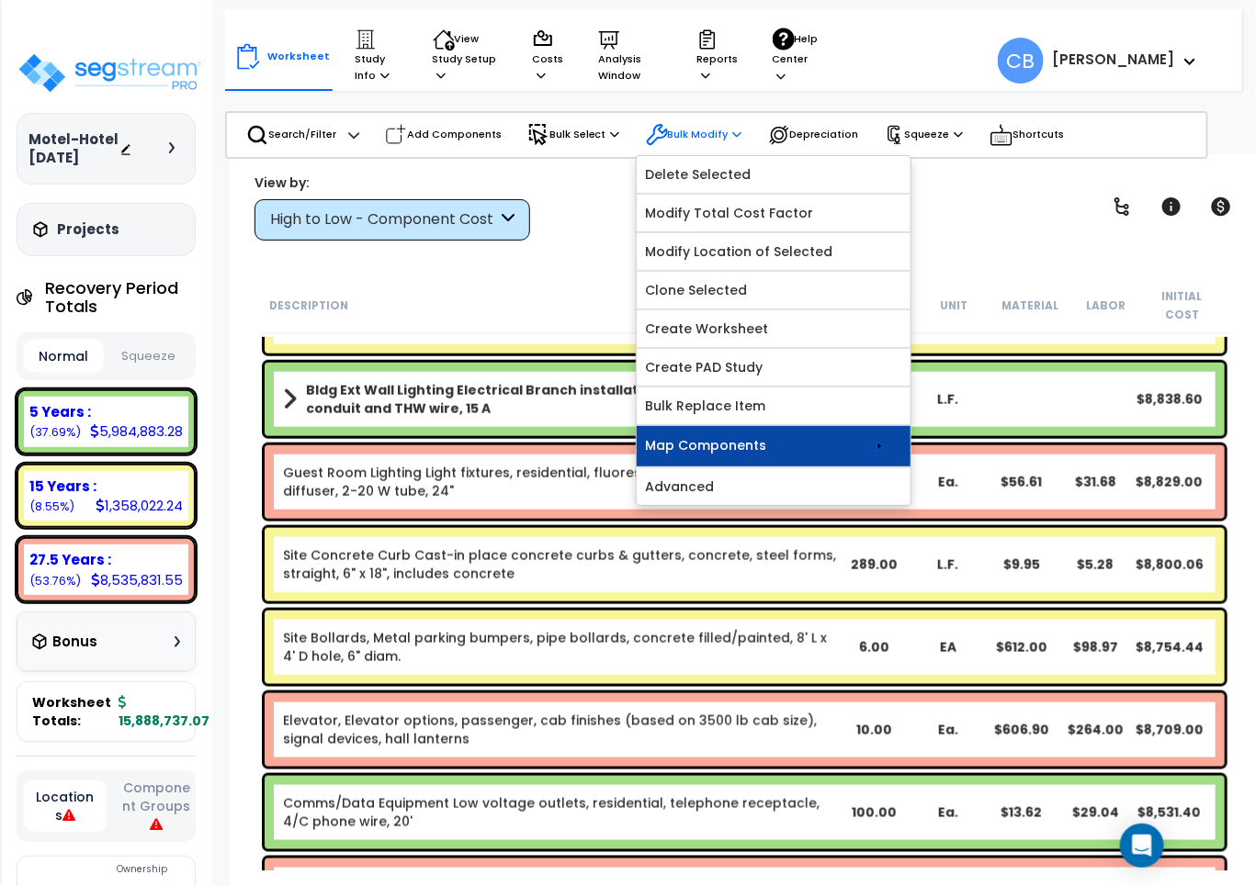
click at [763, 446] on link "Map Components" at bounding box center [774, 446] width 274 height 40
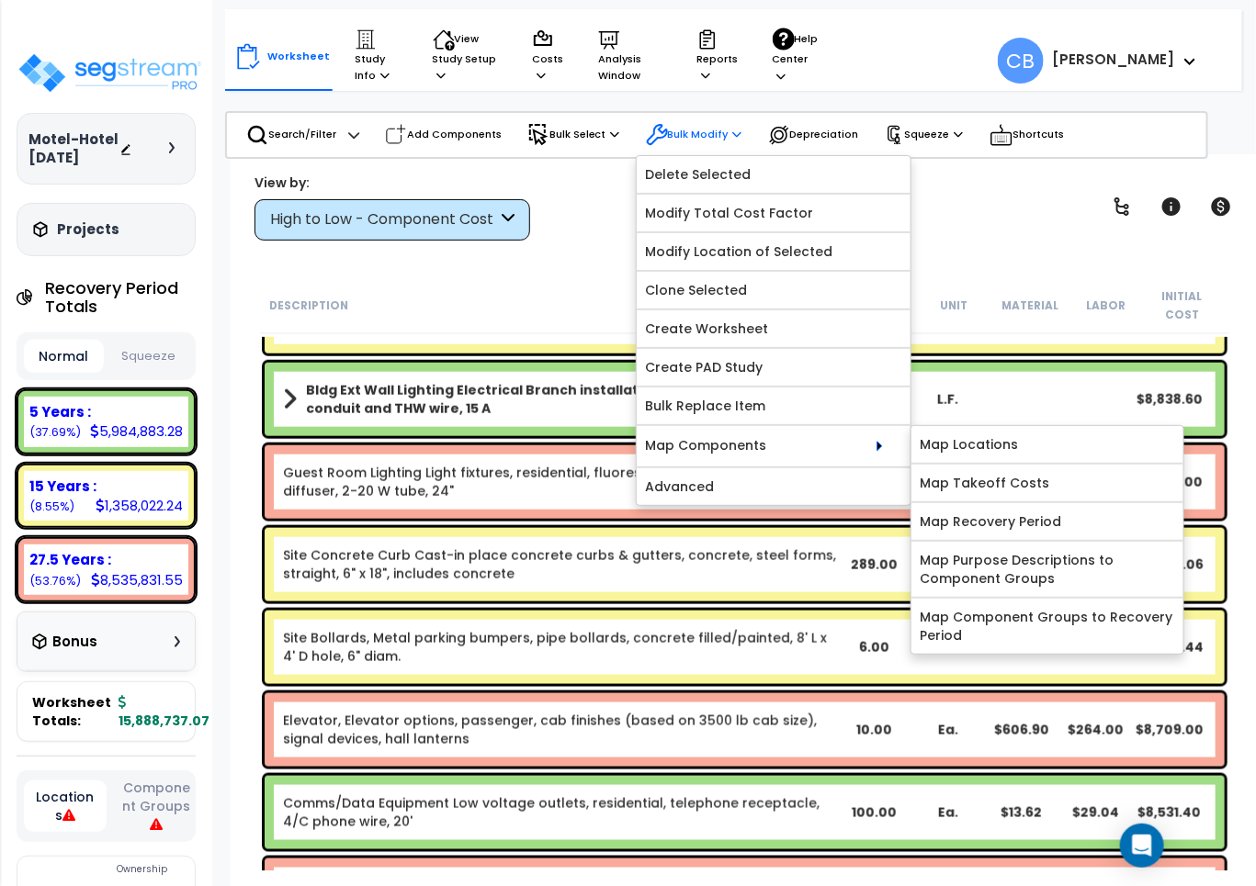
click at [708, 134] on p "Bulk Modify" at bounding box center [694, 135] width 96 height 22
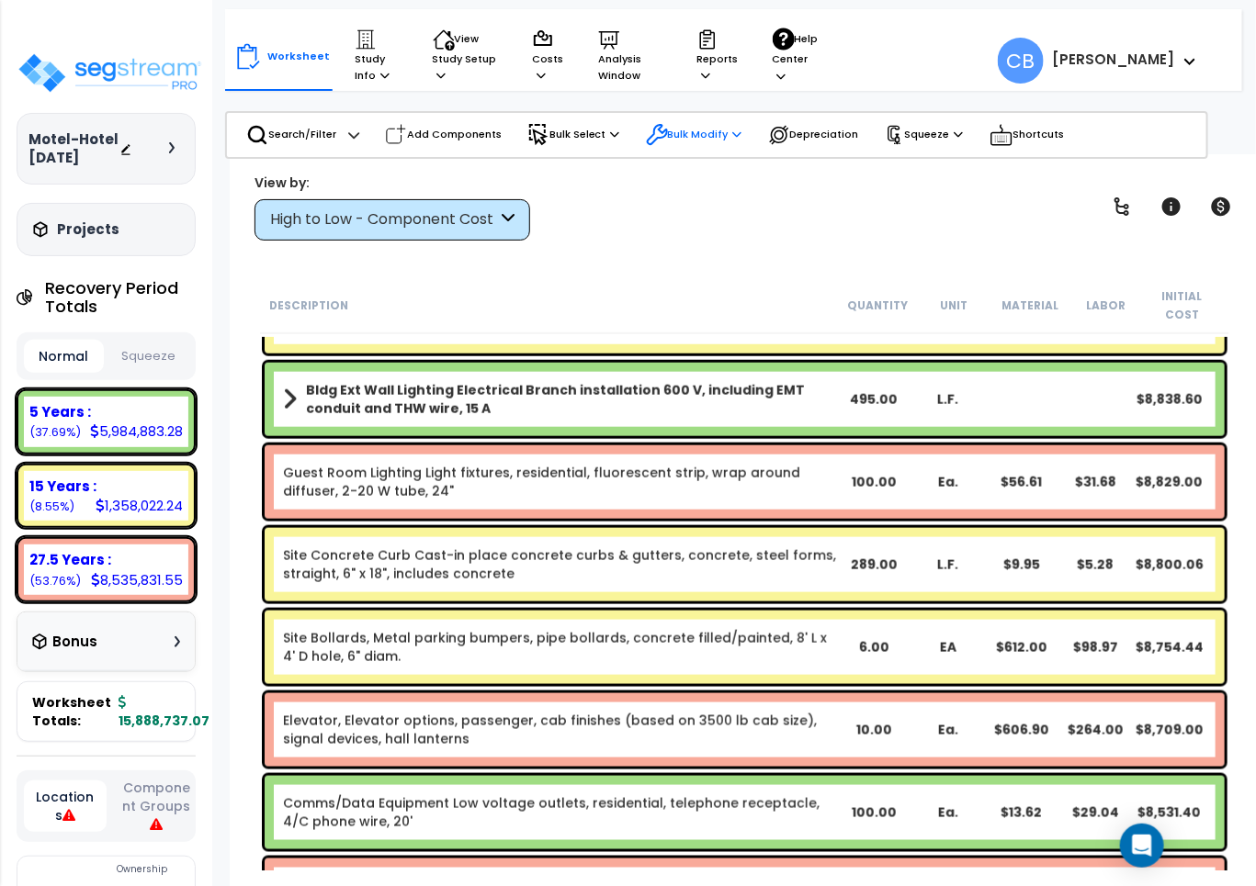
click at [708, 134] on p "Bulk Modify" at bounding box center [694, 135] width 96 height 22
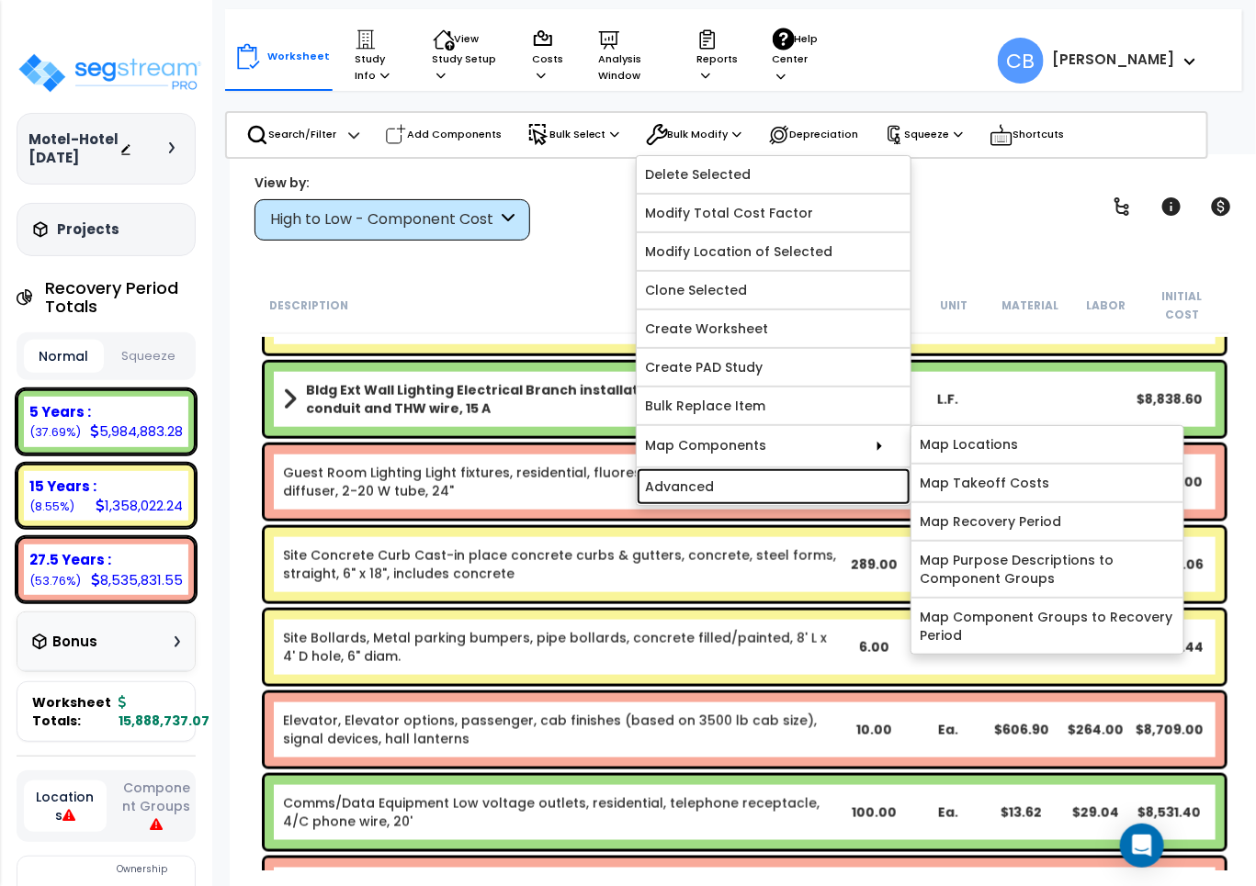
click at [779, 484] on link "Advanced" at bounding box center [774, 486] width 274 height 37
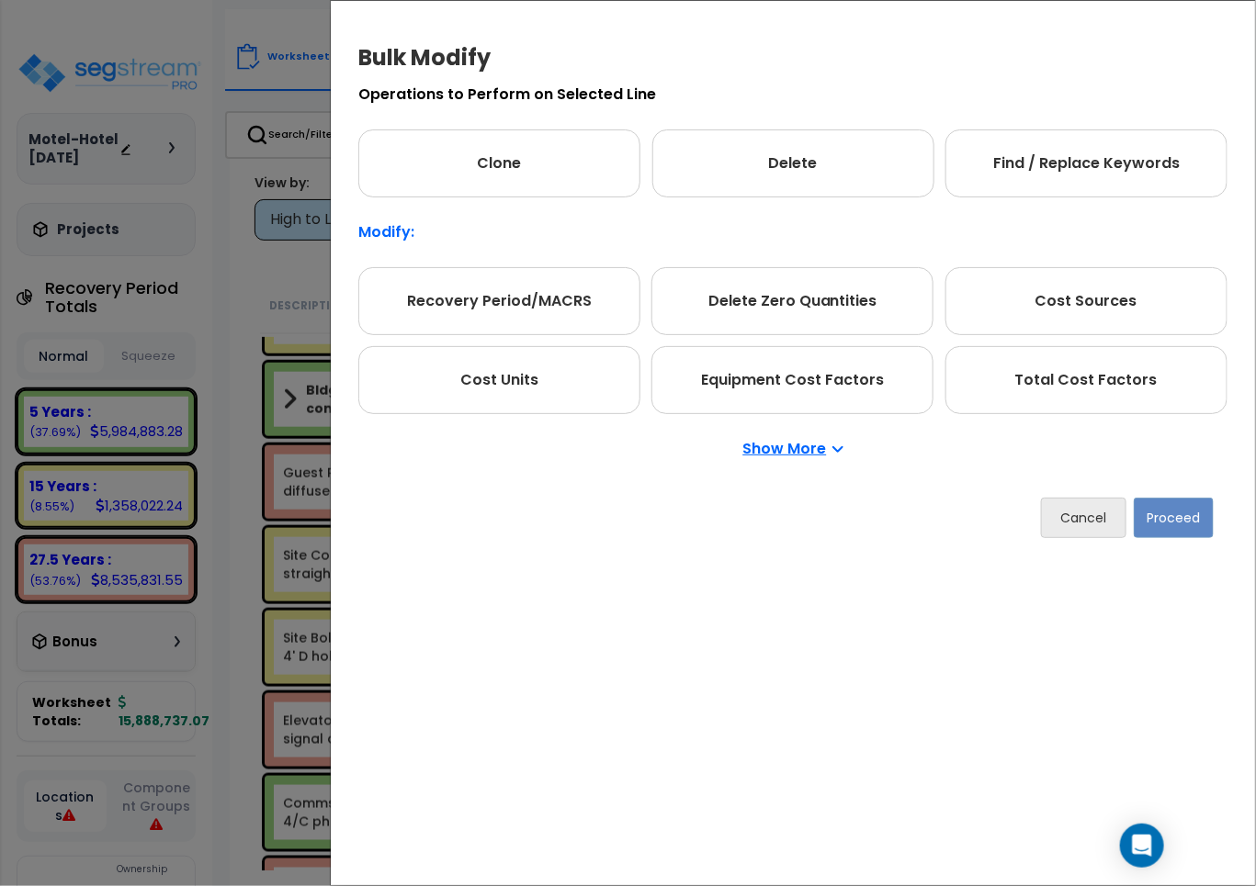
click at [227, 304] on div "Bulk Modify Operations to Perform on Selected Line Clone Delete Find / Replace …" at bounding box center [628, 443] width 1256 height 886
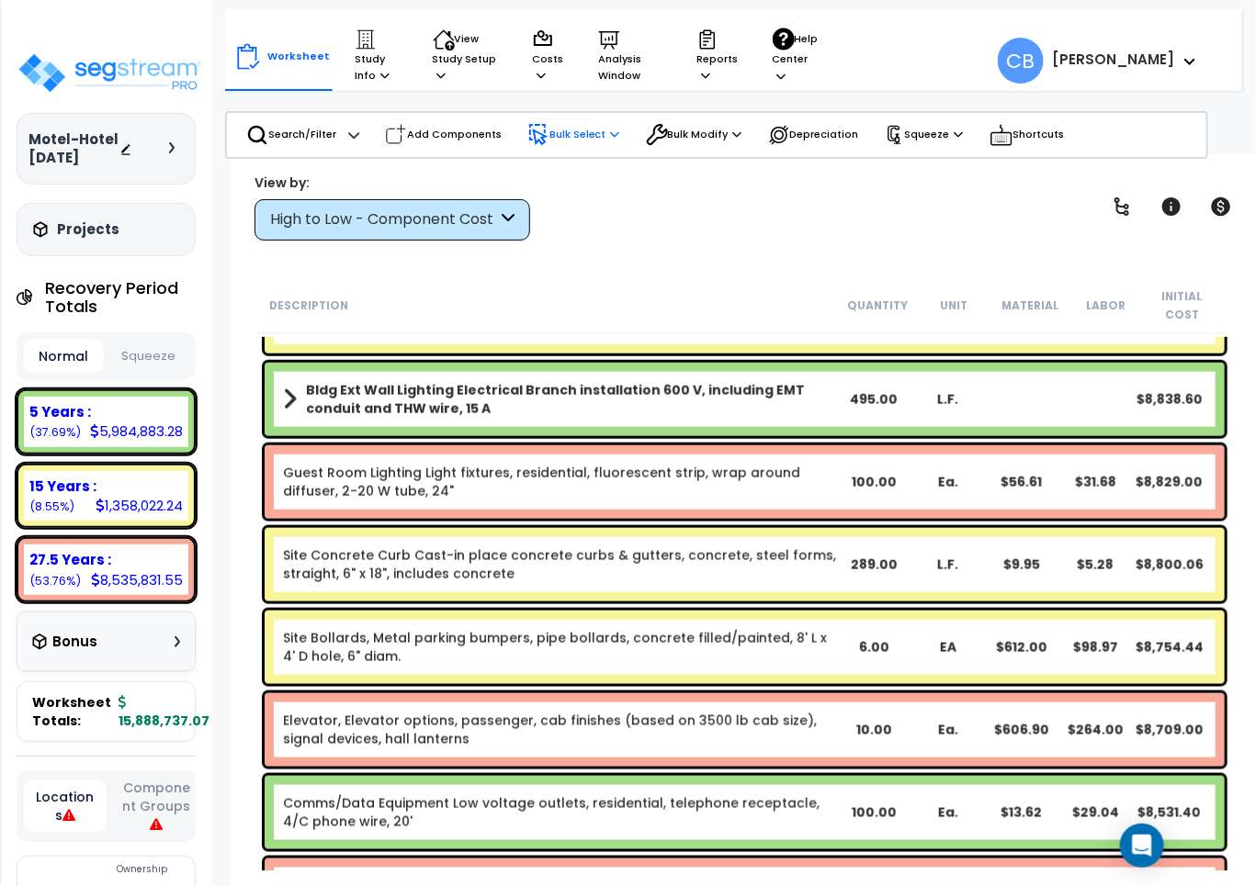
click at [562, 129] on p "Bulk Select" at bounding box center [573, 135] width 93 height 22
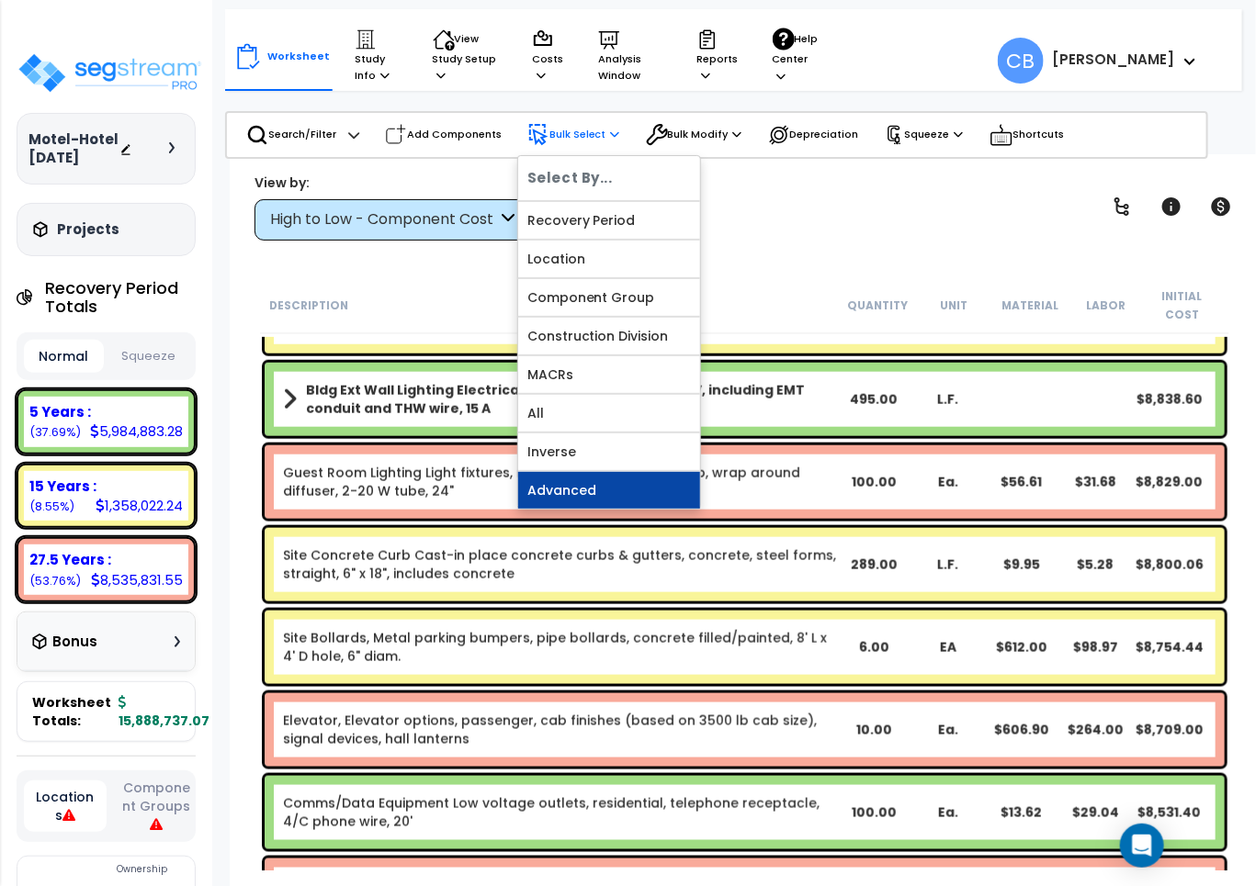
click at [563, 502] on link "Advanced" at bounding box center [609, 490] width 182 height 37
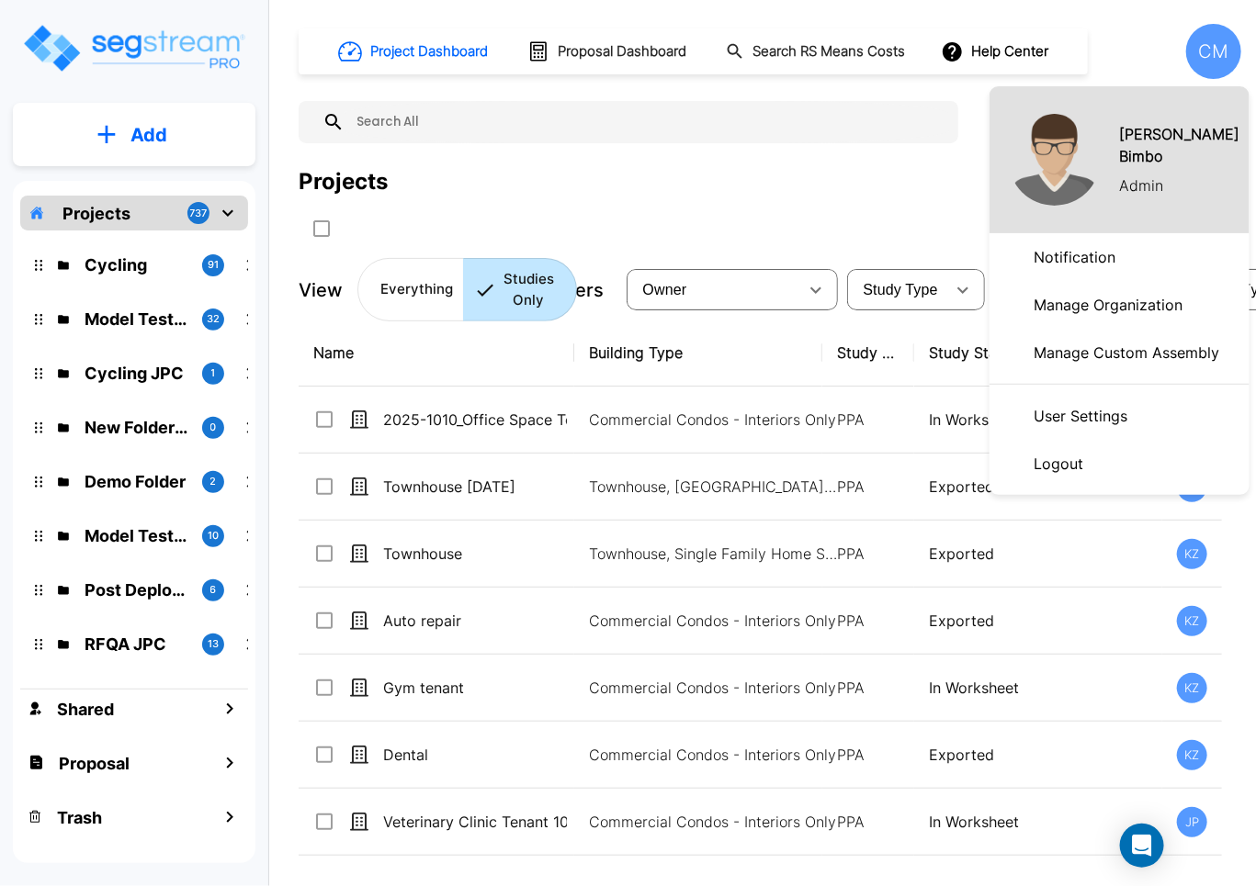
click at [1045, 309] on p "Manage Organization" at bounding box center [1107, 305] width 163 height 37
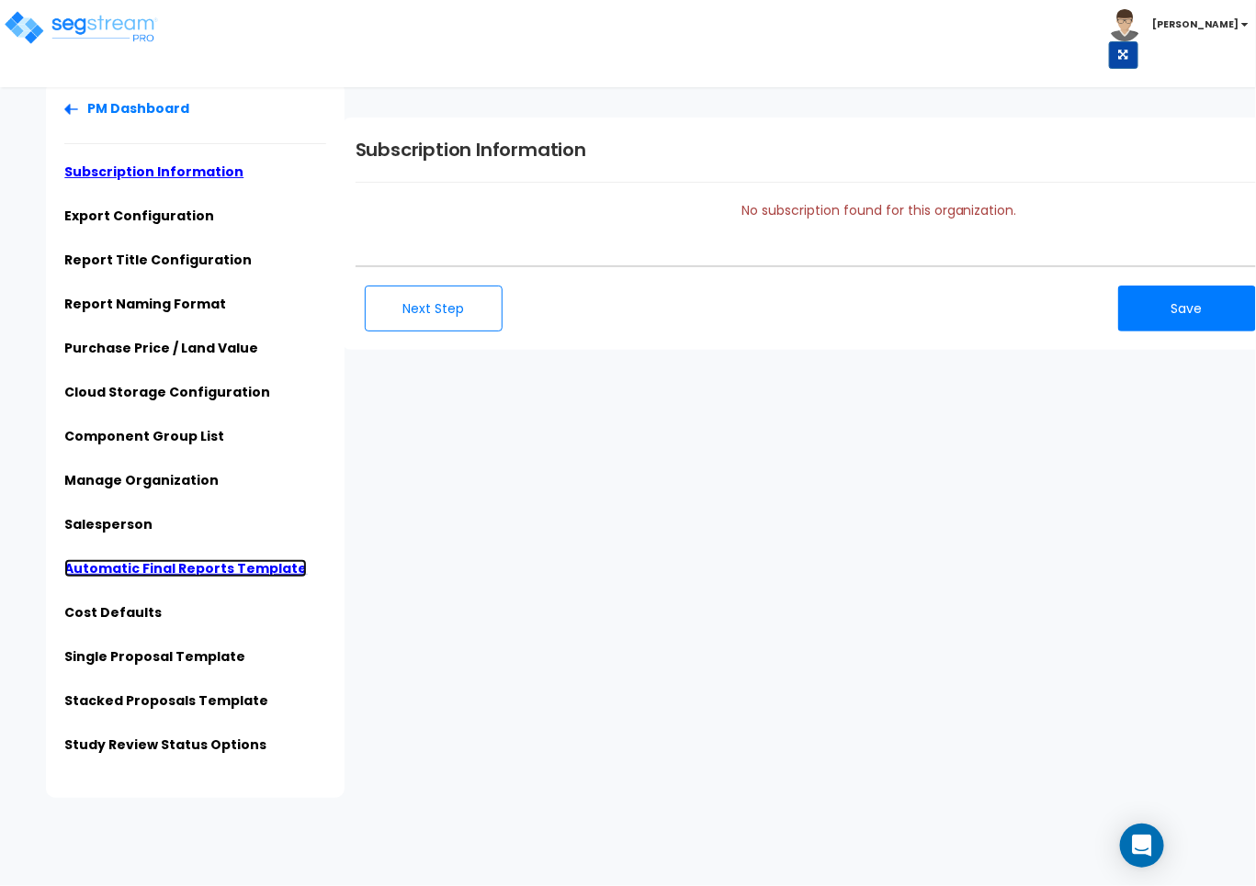
click at [175, 570] on link "Automatic Final Reports Template" at bounding box center [185, 568] width 242 height 18
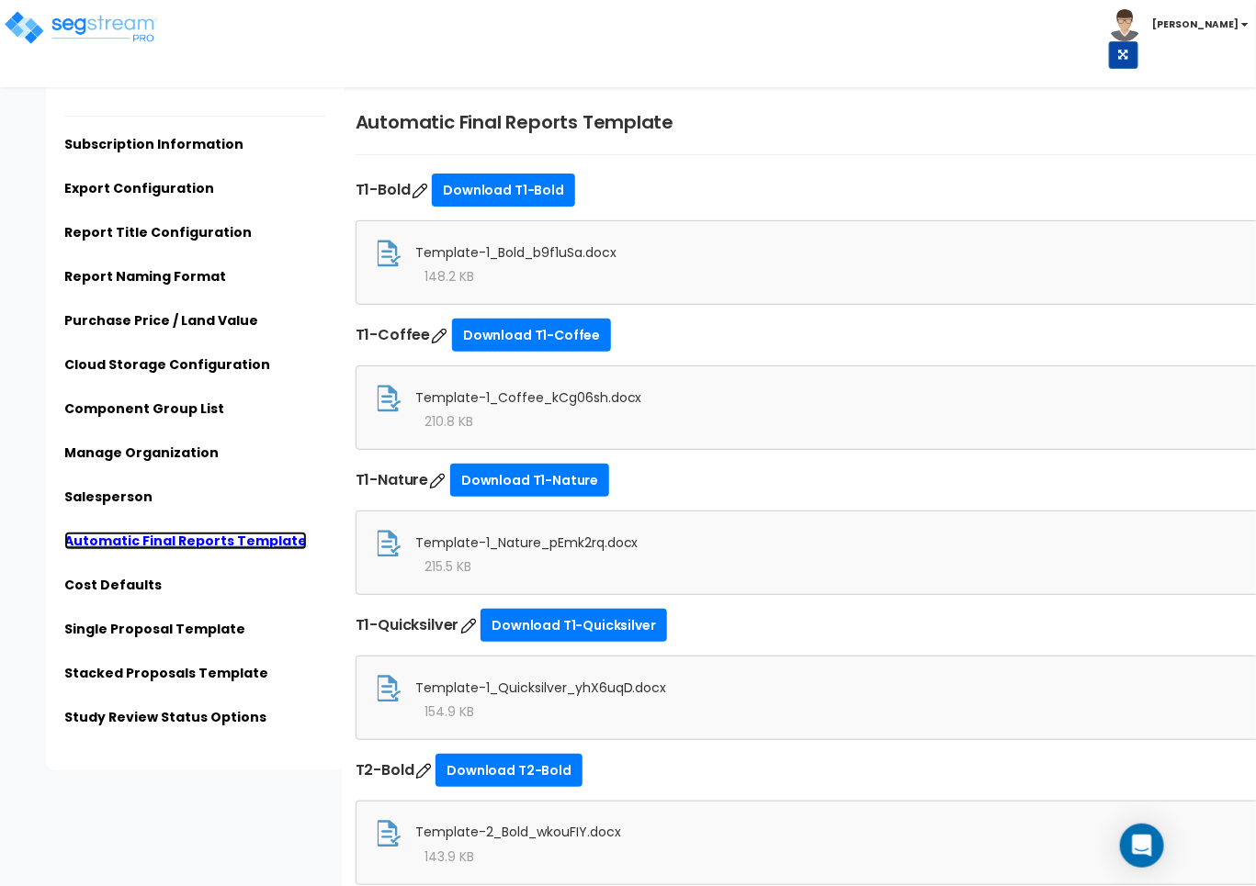
scroll to position [43, 0]
